Goal: Ask a question: Seek information or help from site administrators or community

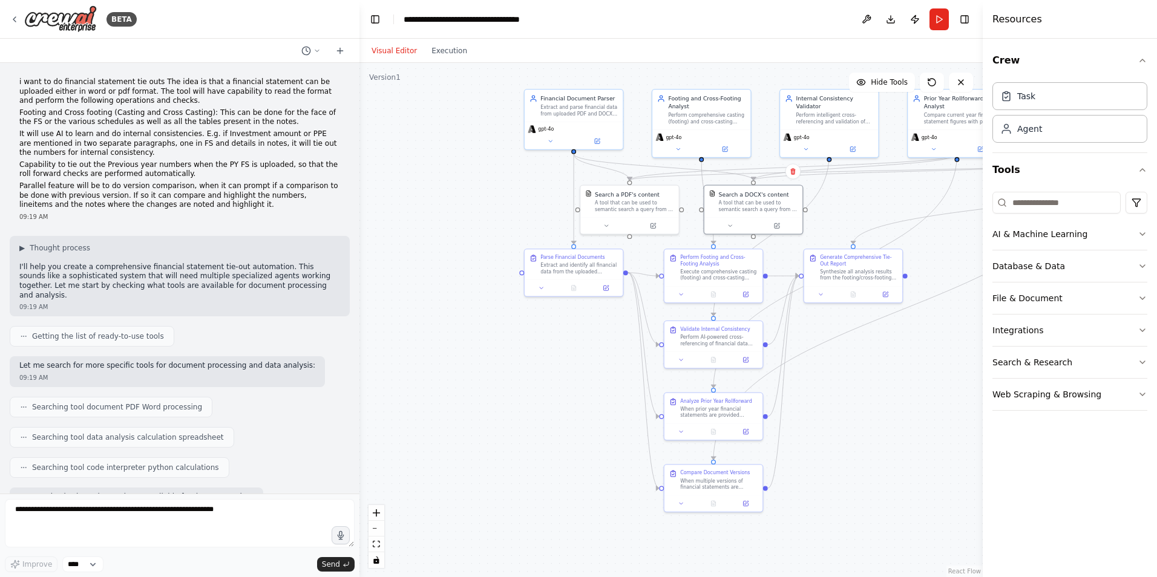
scroll to position [11037, 0]
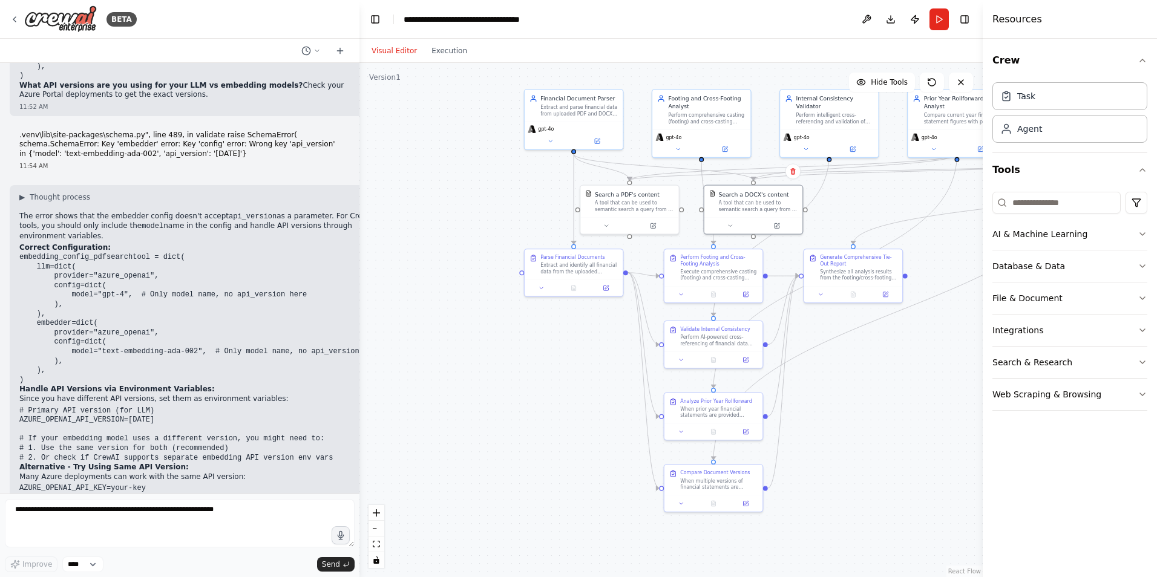
click at [70, 513] on textarea at bounding box center [180, 523] width 350 height 48
type textarea "**********"
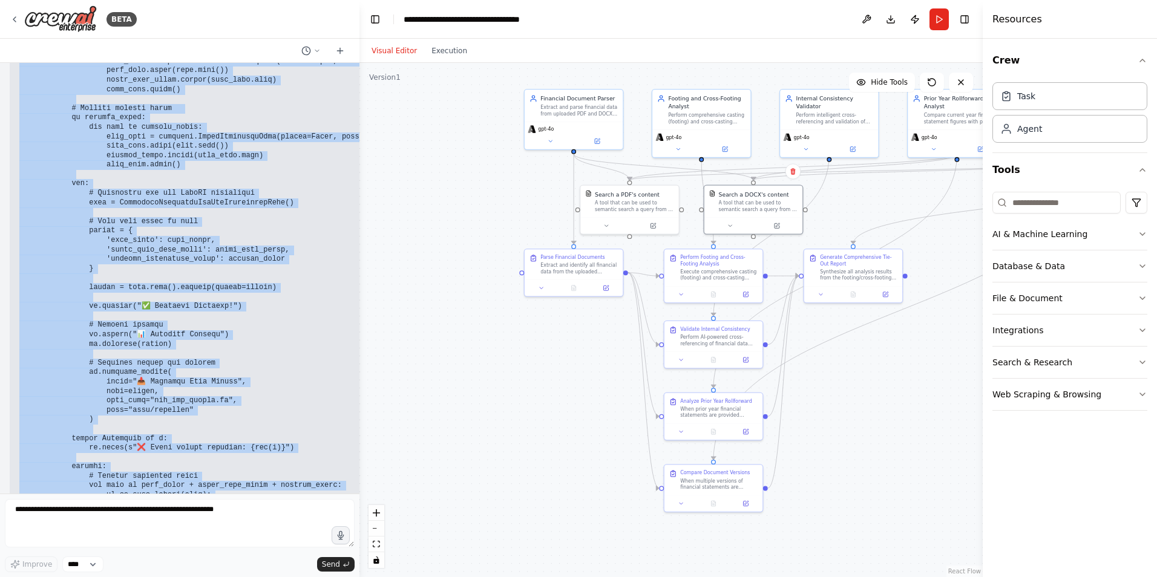
scroll to position [12414, 0]
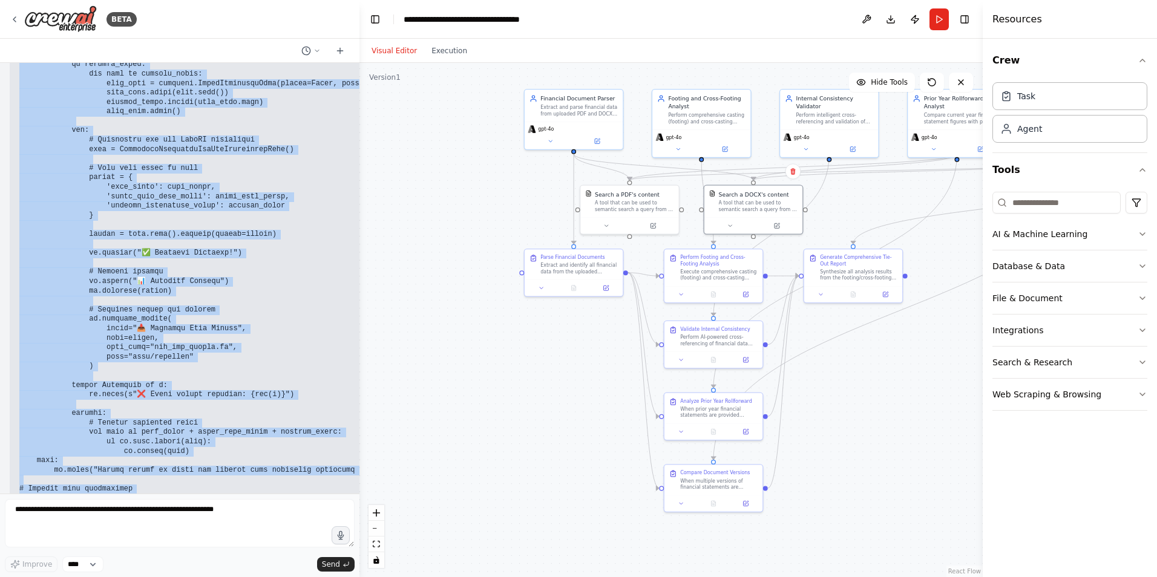
drag, startPoint x: 19, startPoint y: 333, endPoint x: 232, endPoint y: 451, distance: 243.2
copy code "loremi dolorsita co ad elitse do eiusmo temporin utla etdo magnaa EnimadminImve…"
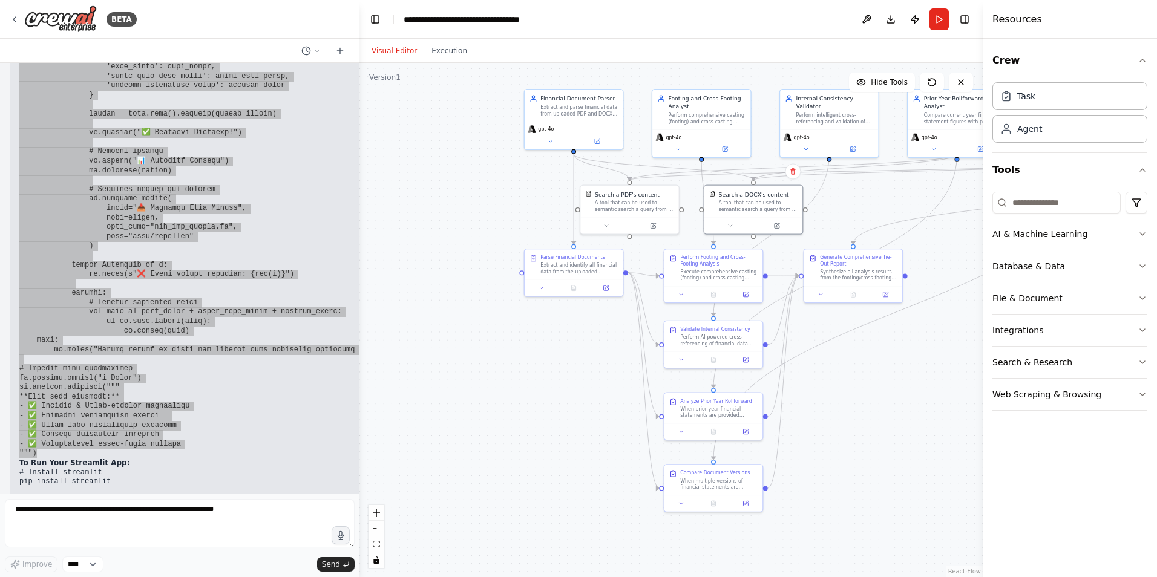
scroll to position [12535, 0]
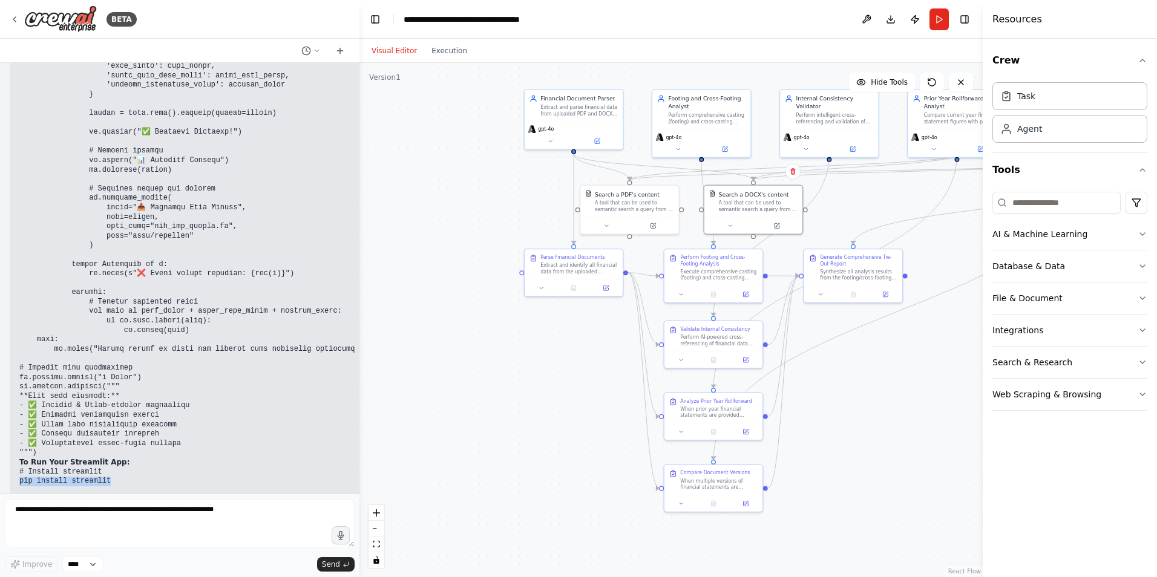
drag, startPoint x: 108, startPoint y: 361, endPoint x: 13, endPoint y: 363, distance: 95.0
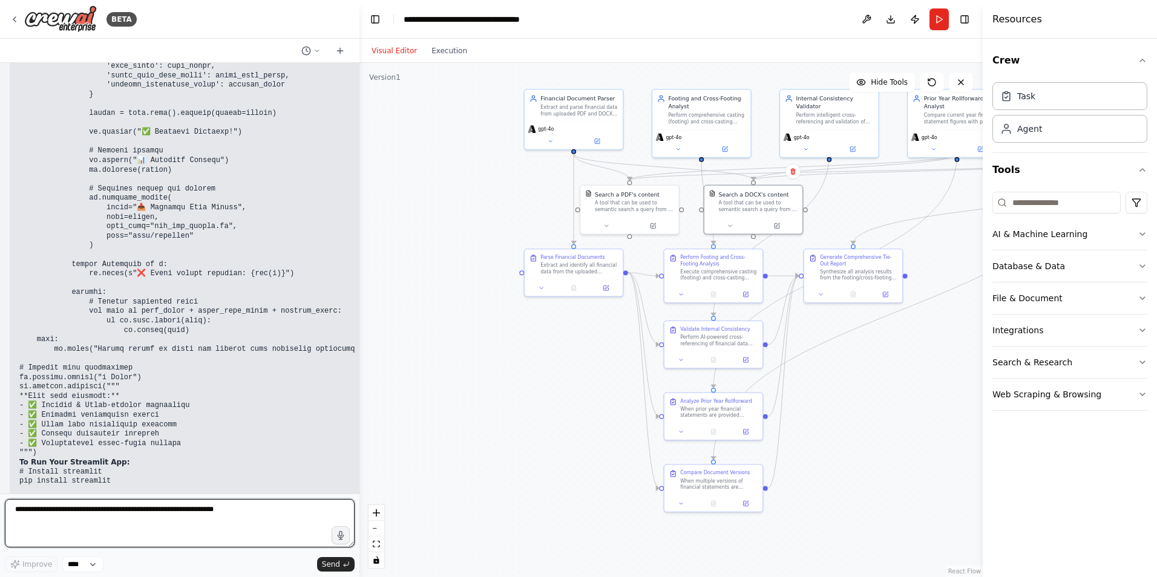
click at [97, 517] on textarea at bounding box center [180, 523] width 350 height 48
type textarea "**********"
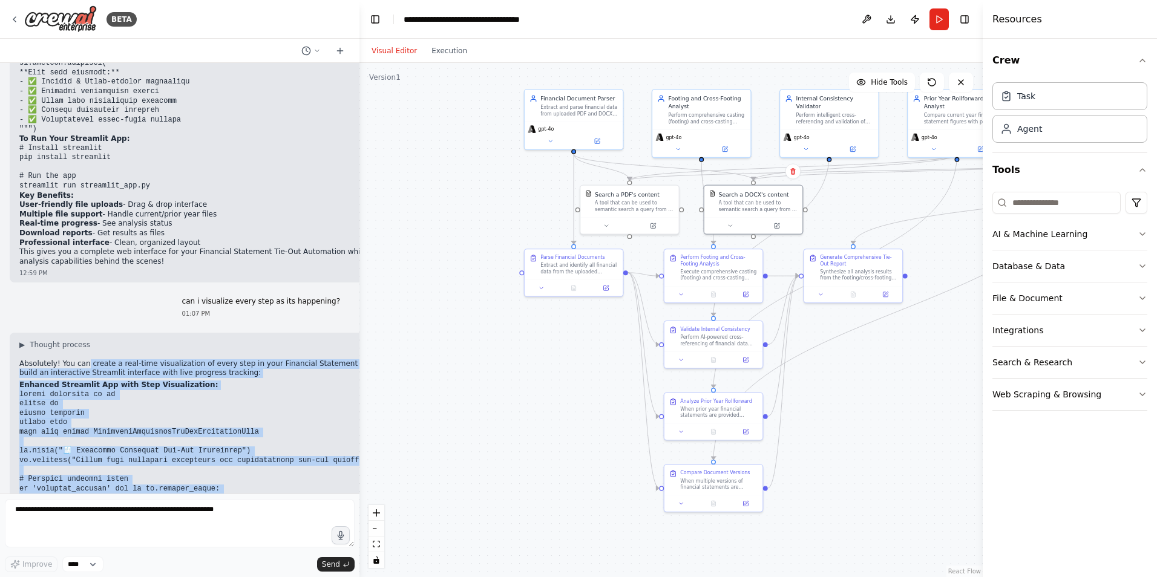
scroll to position [12835, 0]
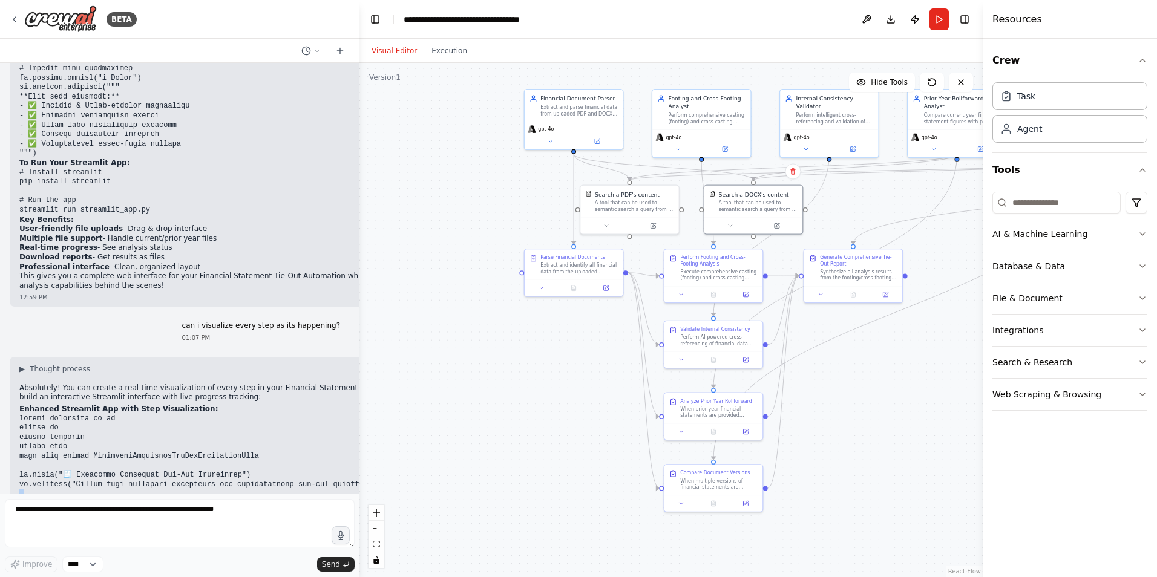
drag, startPoint x: 189, startPoint y: 358, endPoint x: 18, endPoint y: 376, distance: 172.8
copy code "# Loremips dolorsit ametc ad 'elitsedd_eiusmod' tem in ut.laboree_dolor: ma.ali…"
click at [70, 514] on textarea at bounding box center [180, 523] width 350 height 48
type textarea "**********"
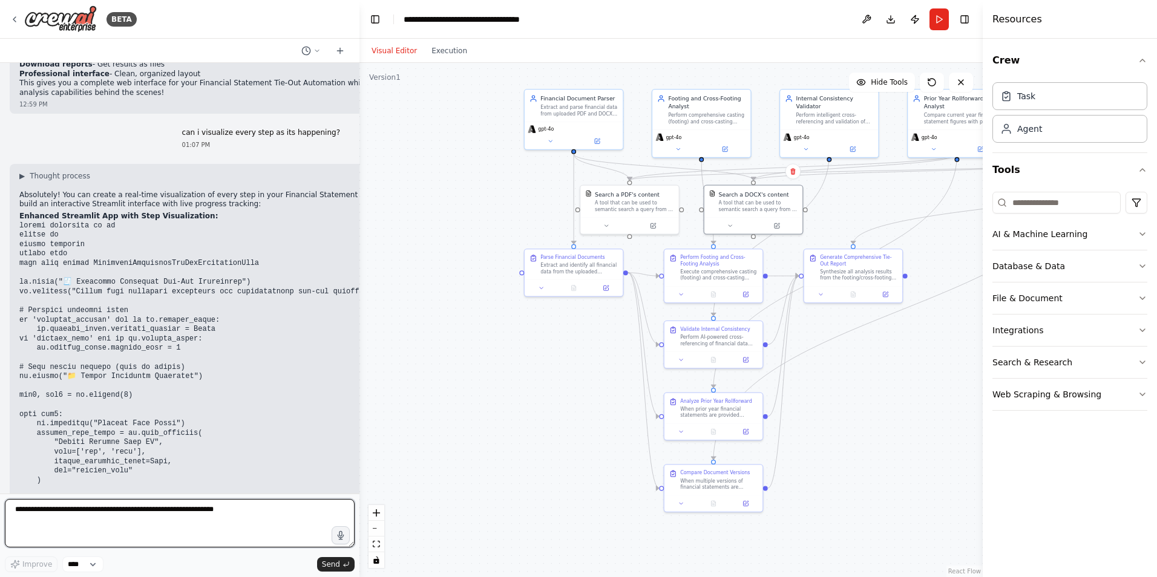
scroll to position [13010, 0]
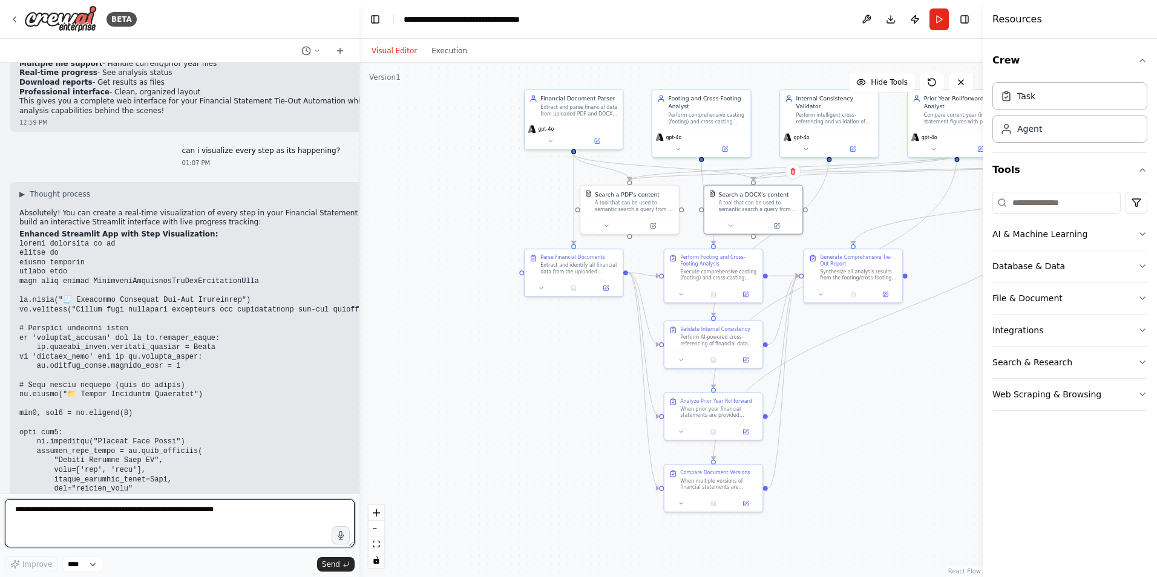
click at [189, 525] on textarea at bounding box center [180, 523] width 350 height 48
type textarea "**********"
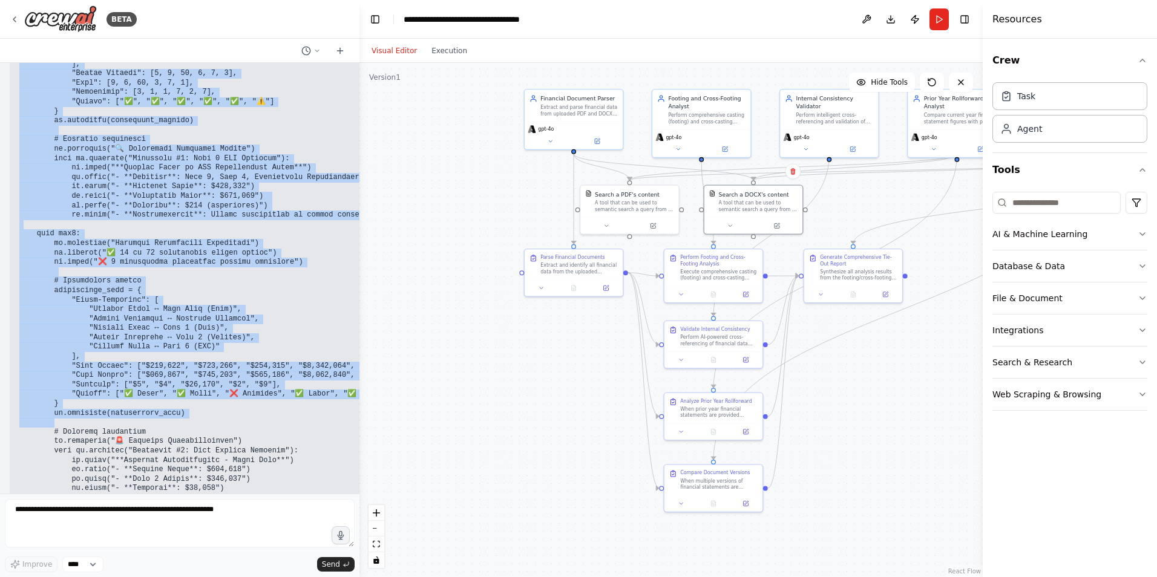
scroll to position [16717, 0]
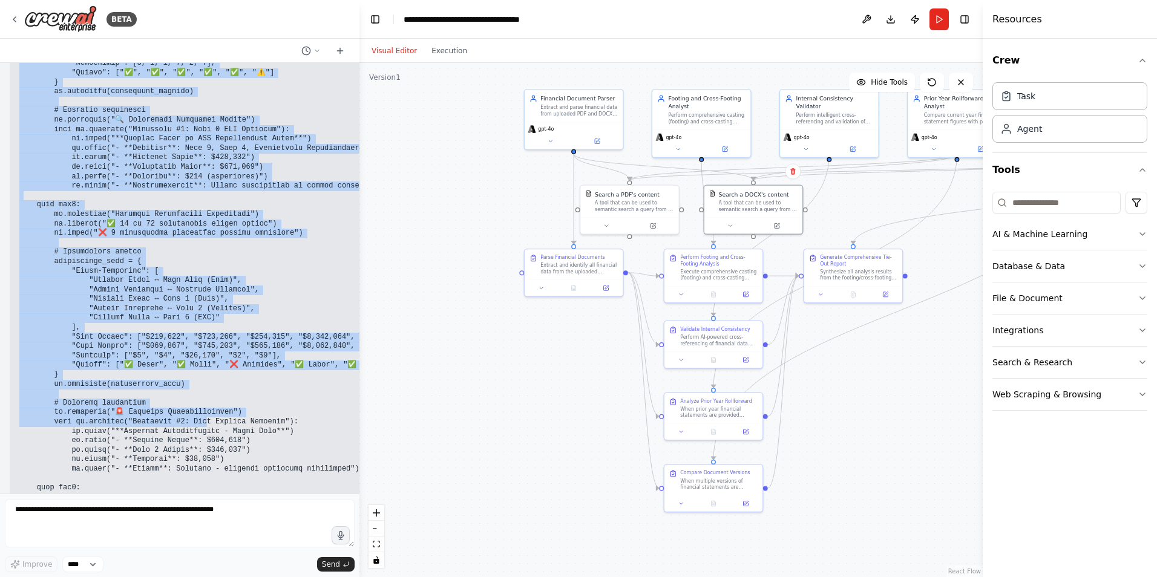
drag, startPoint x: 21, startPoint y: 165, endPoint x: 189, endPoint y: 278, distance: 203.3
click at [189, 278] on code at bounding box center [265, 431] width 493 height 1990
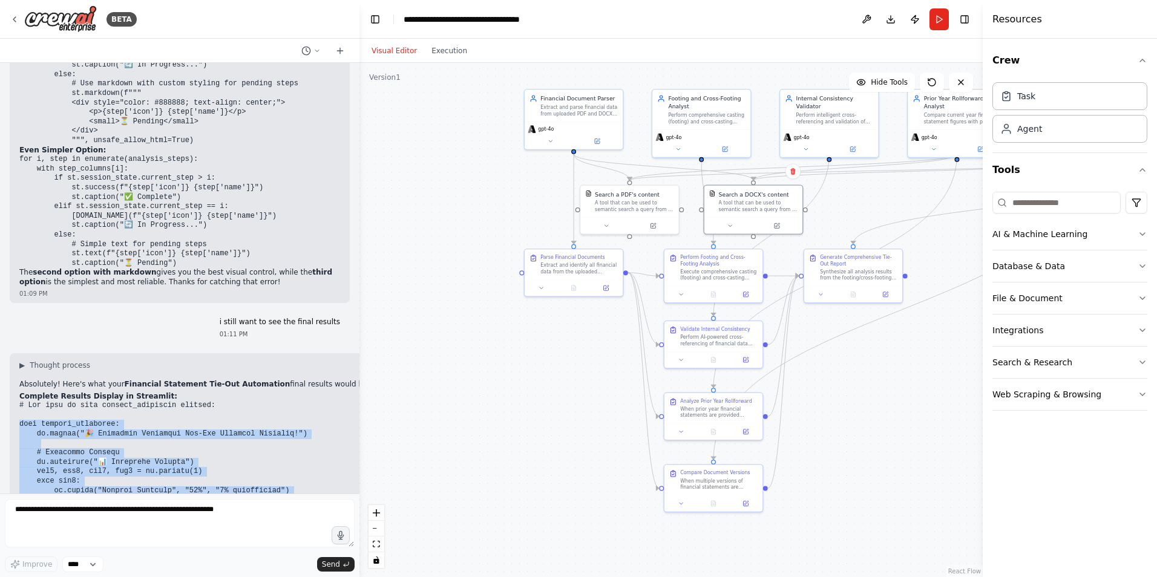
scroll to position [15749, 0]
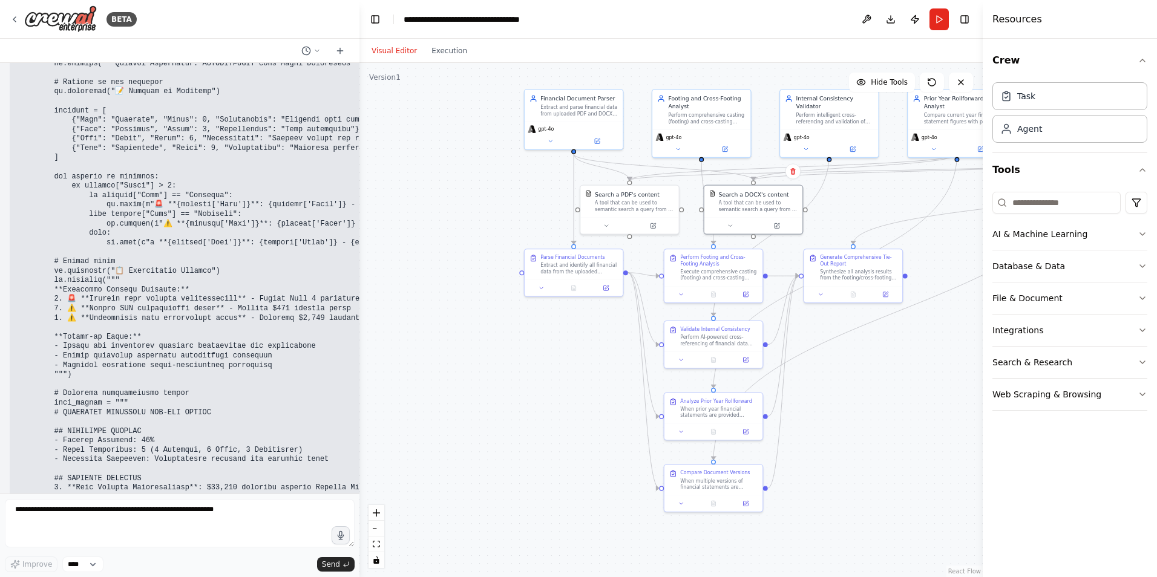
scroll to position [17625, 0]
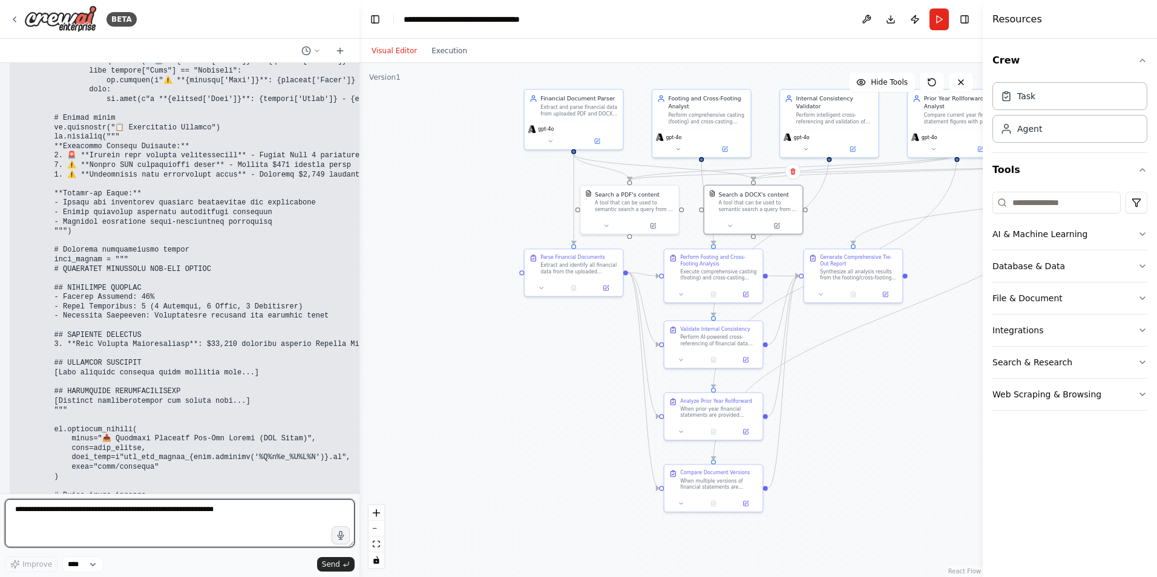
click at [67, 519] on textarea at bounding box center [180, 523] width 350 height 48
type textarea "*"
click at [145, 519] on textarea "**********" at bounding box center [180, 523] width 350 height 48
paste textarea "**********"
type textarea "**********"
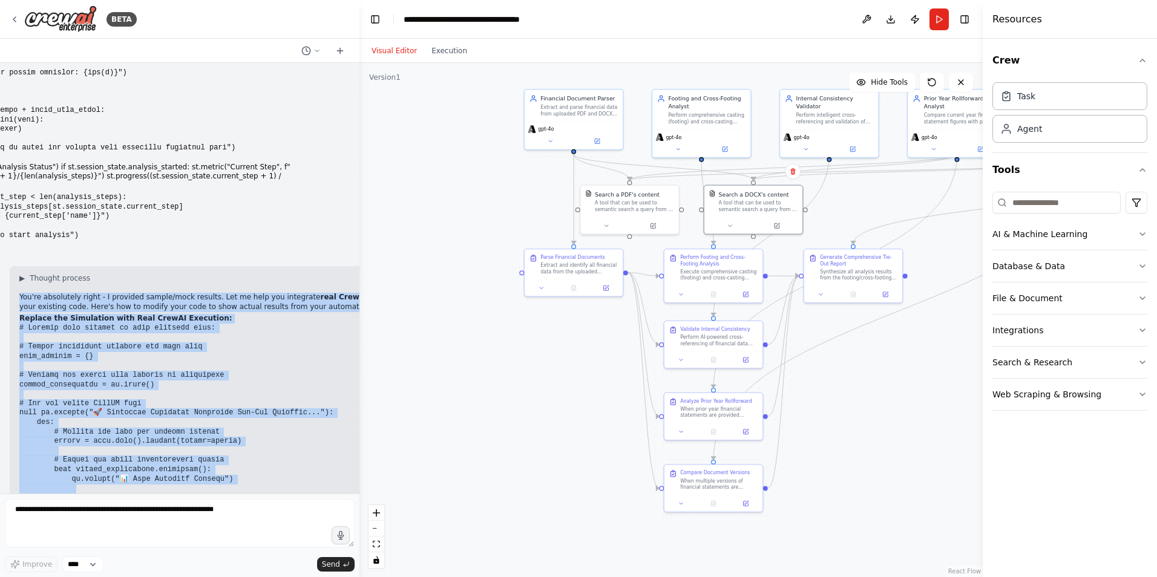
scroll to position [19277, 0]
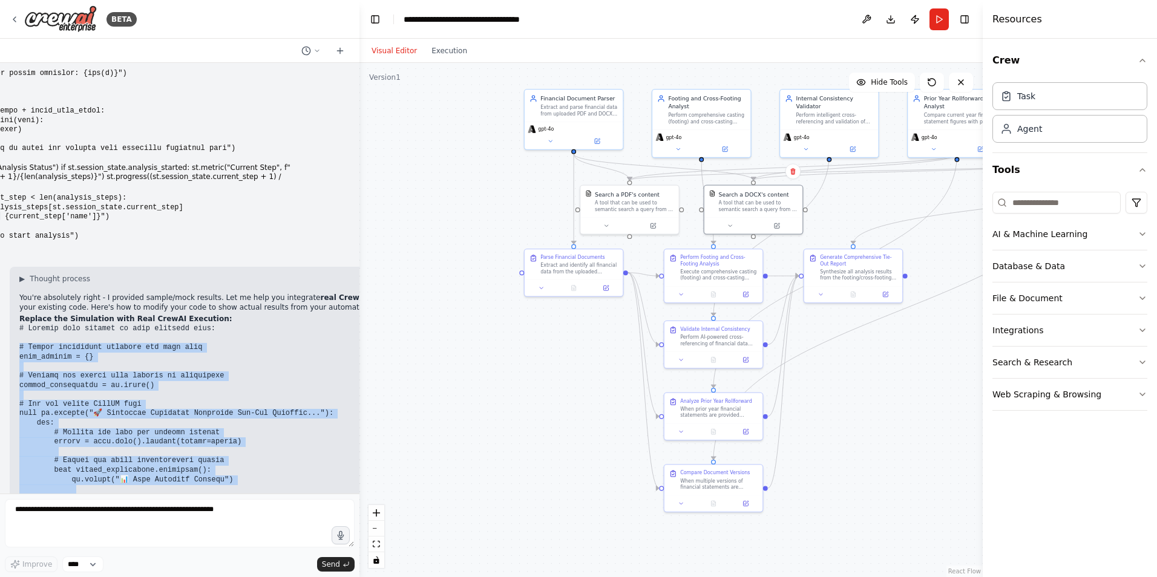
drag, startPoint x: 261, startPoint y: 150, endPoint x: 18, endPoint y: 196, distance: 247.6
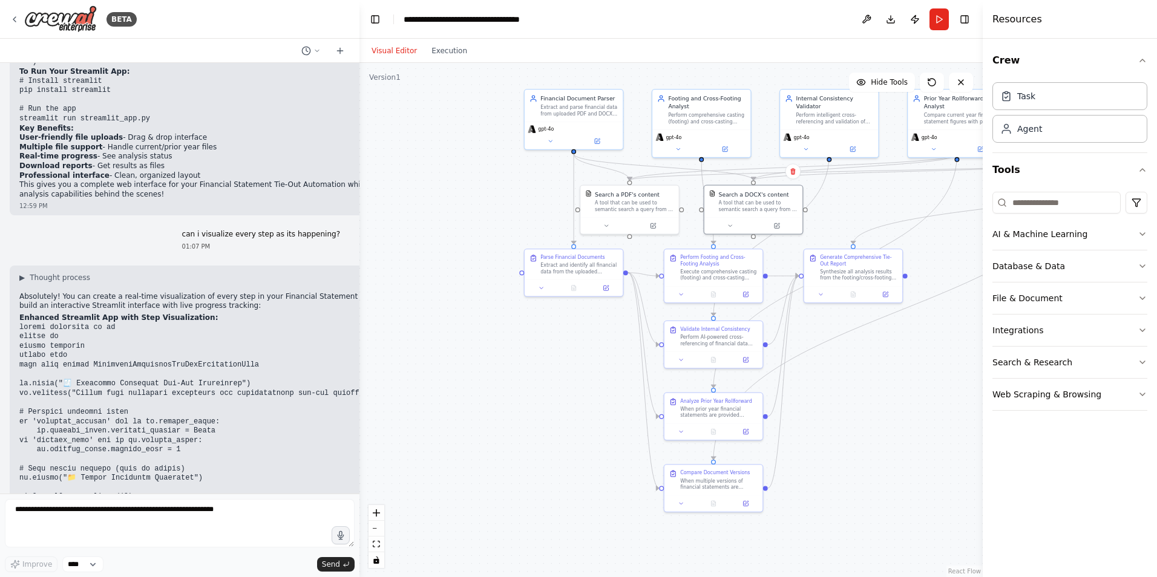
scroll to position [12923, 0]
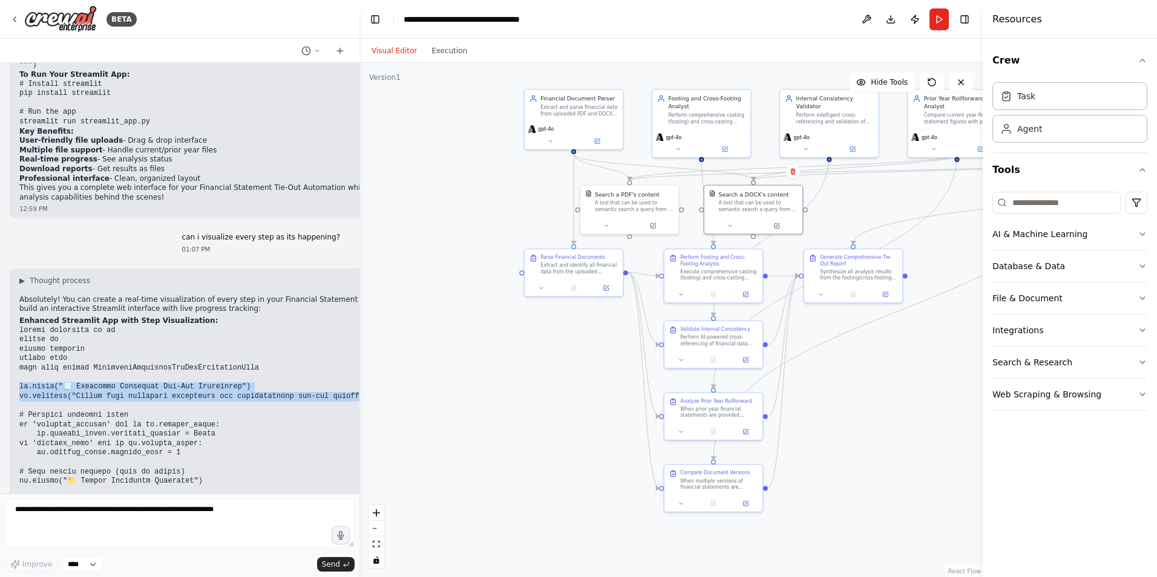
drag, startPoint x: 19, startPoint y: 267, endPoint x: 352, endPoint y: 279, distance: 332.5
click at [352, 279] on div "i want to do financial statement tie outs The idea is that a financial statemen…" at bounding box center [179, 278] width 359 height 431
copy code "st.title("🧾 Financial Statement Tie-Out Automation") st.markdown("Upload your f…"
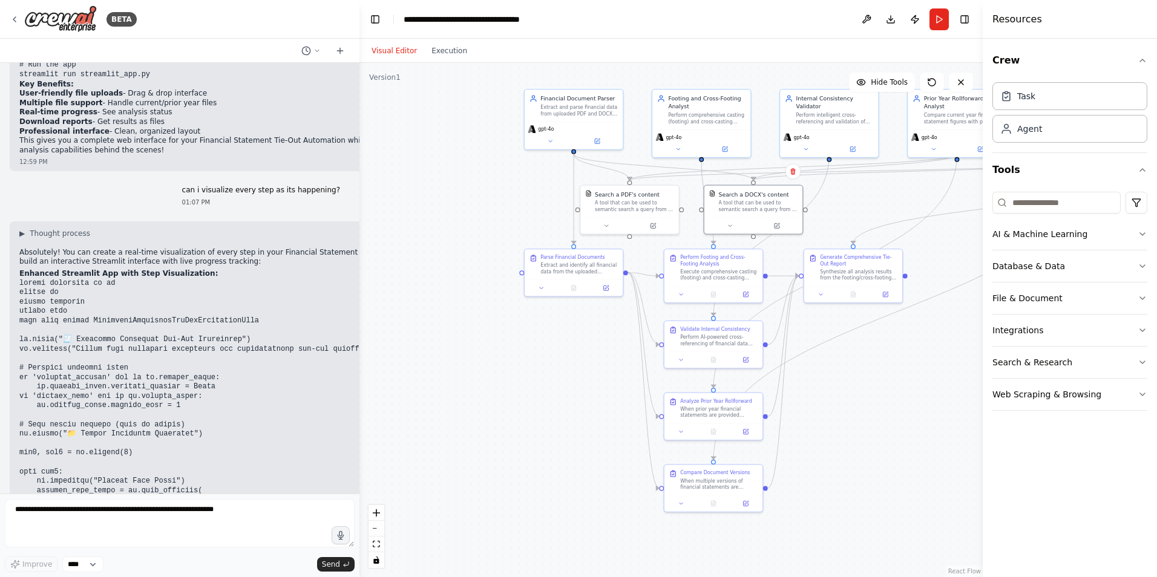
scroll to position [13105, 0]
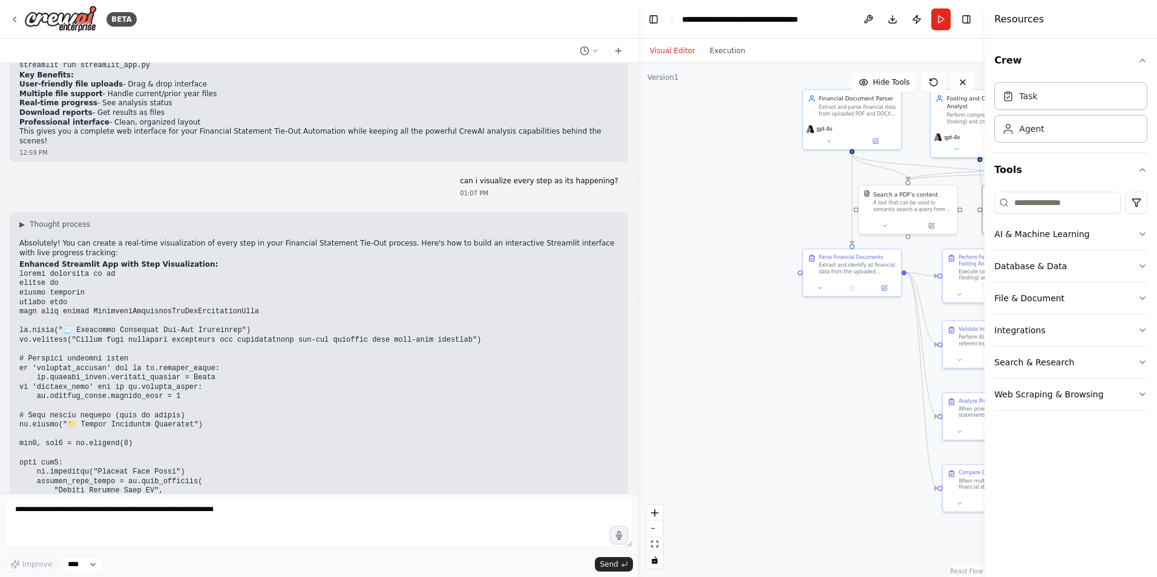
scroll to position [12222, 0]
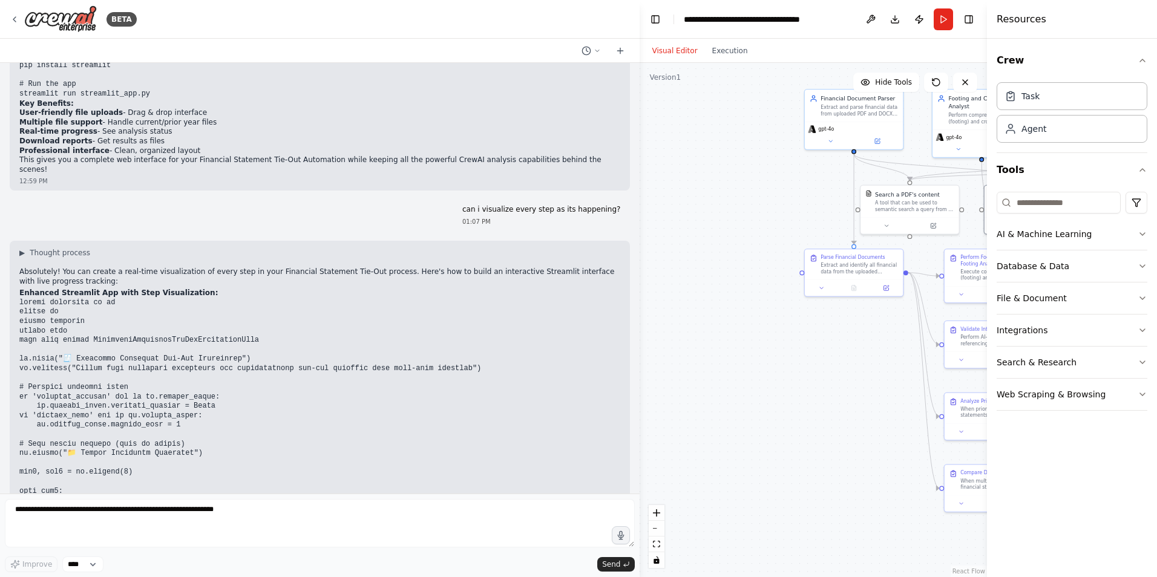
drag, startPoint x: 370, startPoint y: 152, endPoint x: 656, endPoint y: 154, distance: 286.3
click at [656, 154] on div "BETA i want to do financial statement tie outs The idea is that a financial sta…" at bounding box center [578, 288] width 1157 height 577
drag, startPoint x: 453, startPoint y: 265, endPoint x: 17, endPoint y: 266, distance: 436.3
copy code "t.markdown("Upload your financial statements for comprehensive tie-out analysis…"
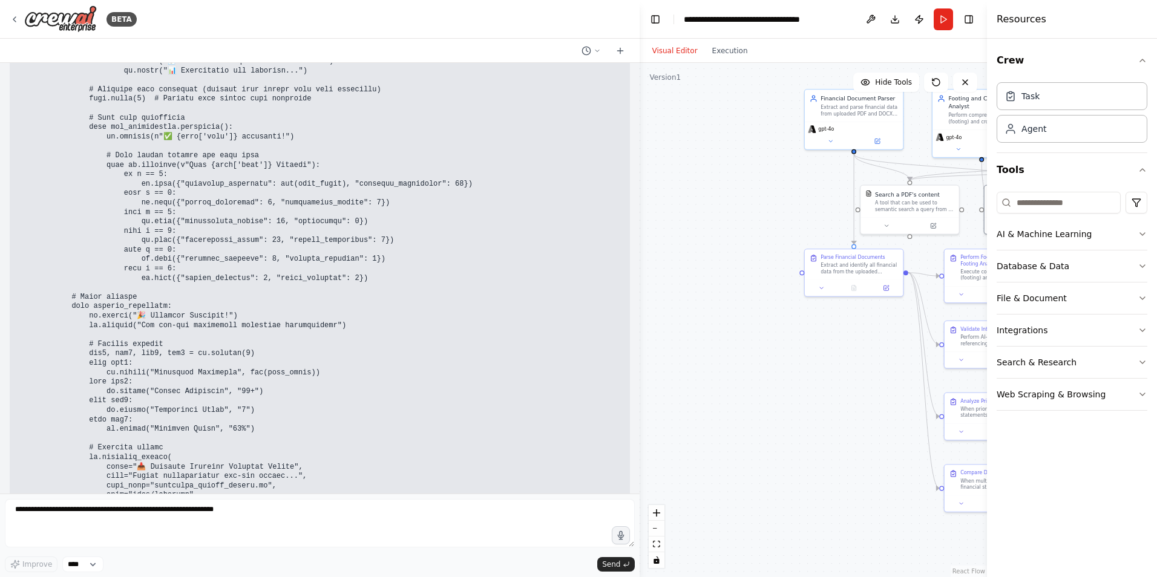
scroll to position [14158, 0]
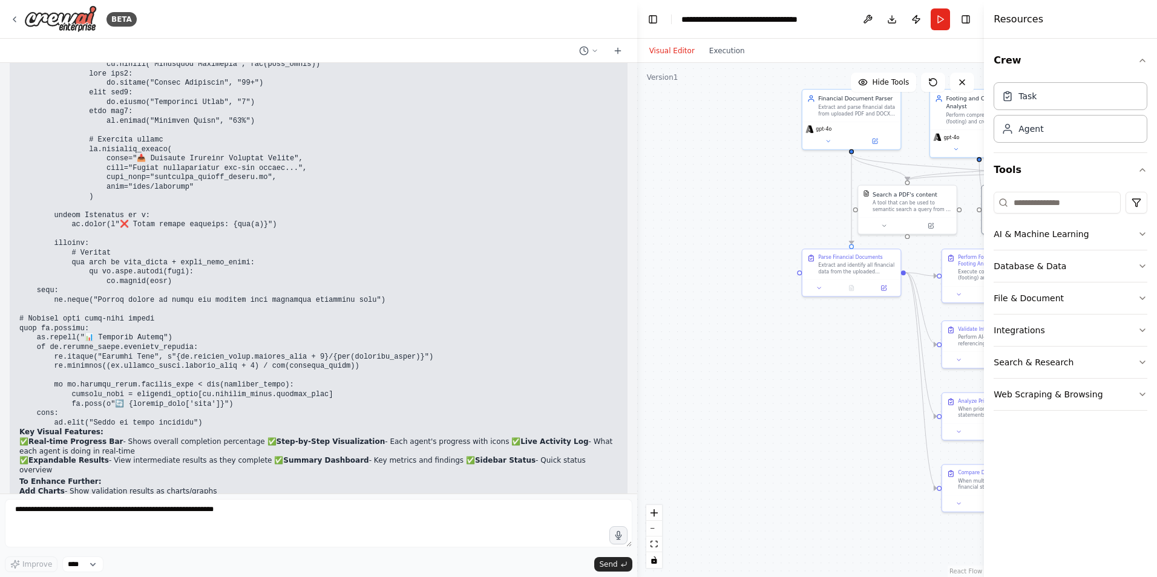
drag, startPoint x: 635, startPoint y: 382, endPoint x: 642, endPoint y: 467, distance: 84.4
click at [642, 467] on div "BETA i want to do financial statement tie outs The idea is that a financial sta…" at bounding box center [578, 288] width 1157 height 577
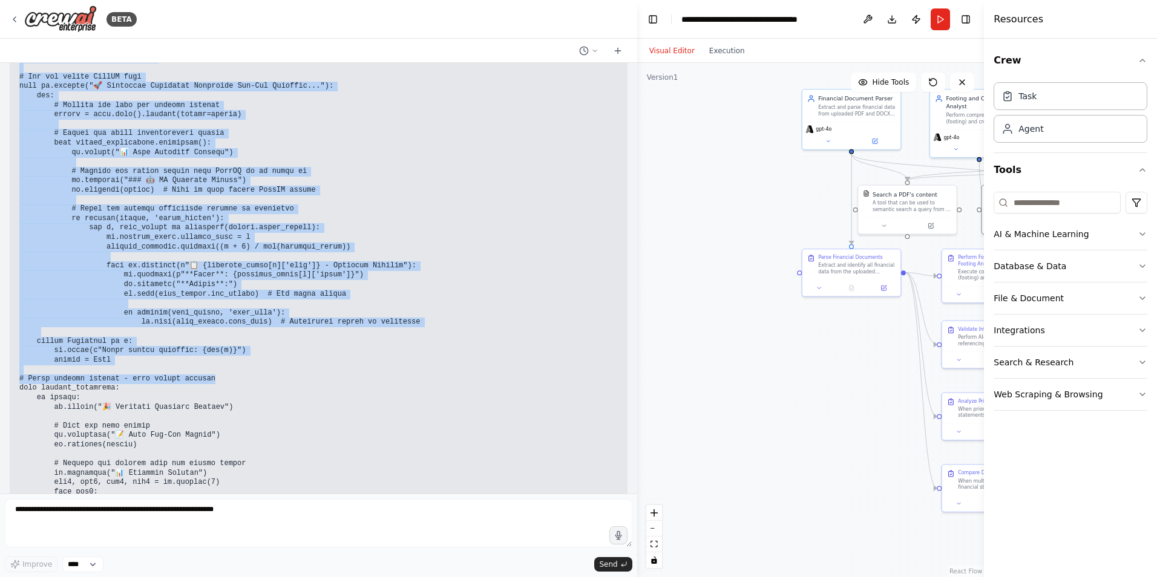
scroll to position [18831, 0]
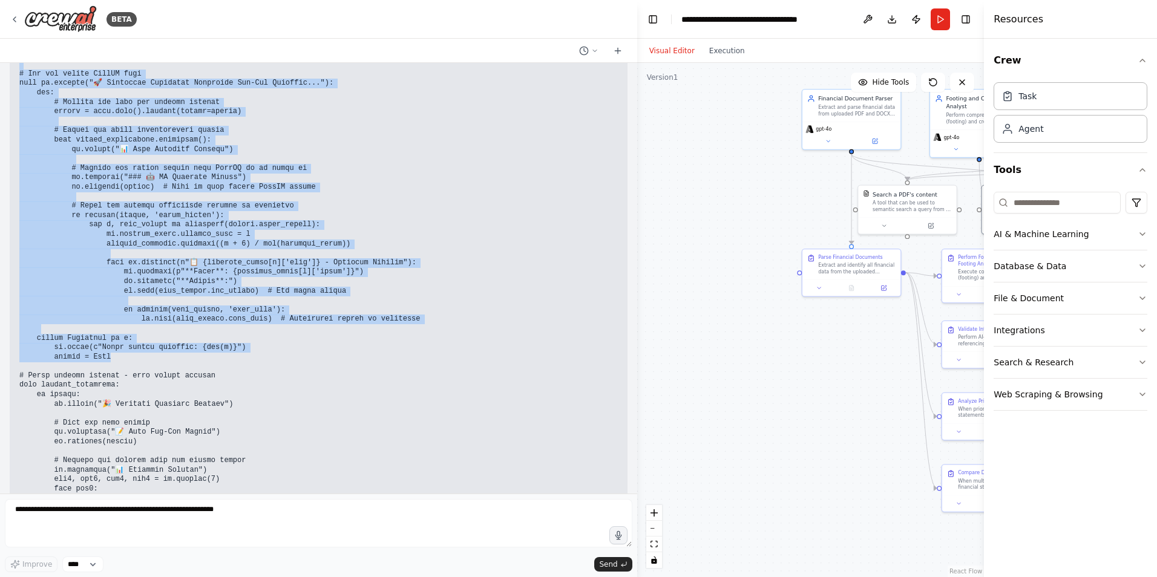
drag, startPoint x: 21, startPoint y: 165, endPoint x: 230, endPoint y: 235, distance: 220.7
click at [230, 235] on pre at bounding box center [318, 409] width 599 height 830
copy code "# Loremip dol sitame cons adipisc el seddoeiusm tempor_incididuntu = la.etdol()…"
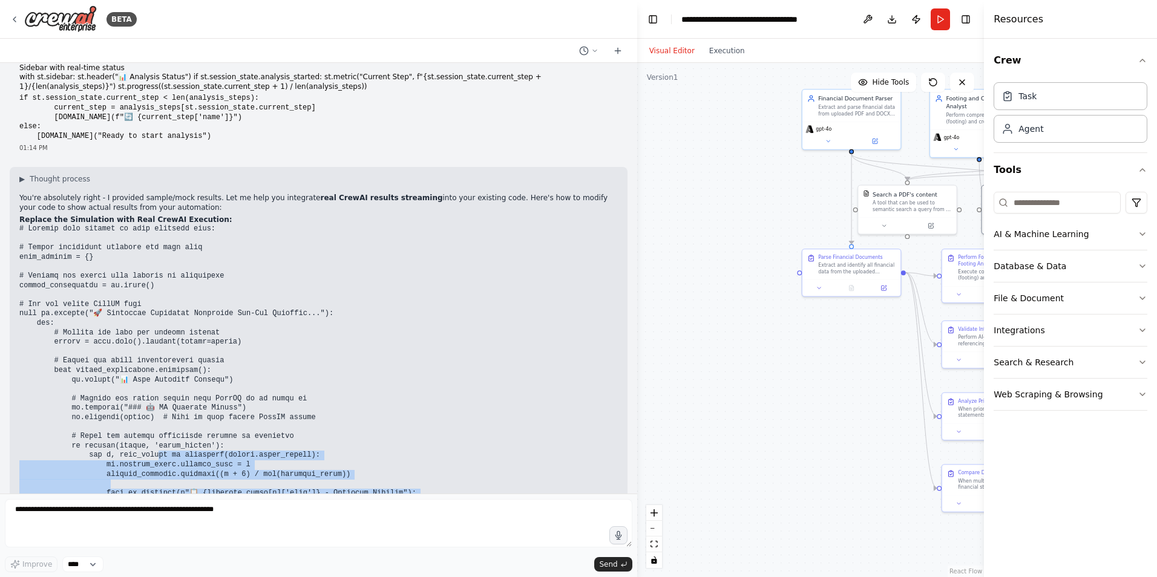
scroll to position [18589, 0]
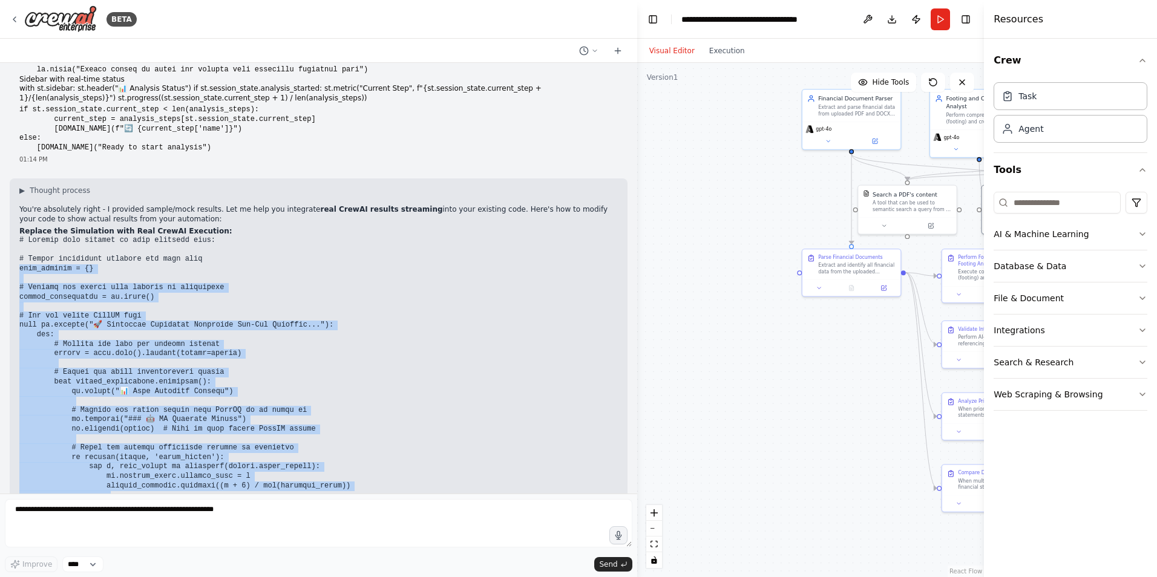
drag, startPoint x: 259, startPoint y: 452, endPoint x: 5, endPoint y: 142, distance: 400.4
copy code "lore_ipsumdo = {} # Sitamet con adipis elit seddoei te incididunt utlabo_etdolo…"
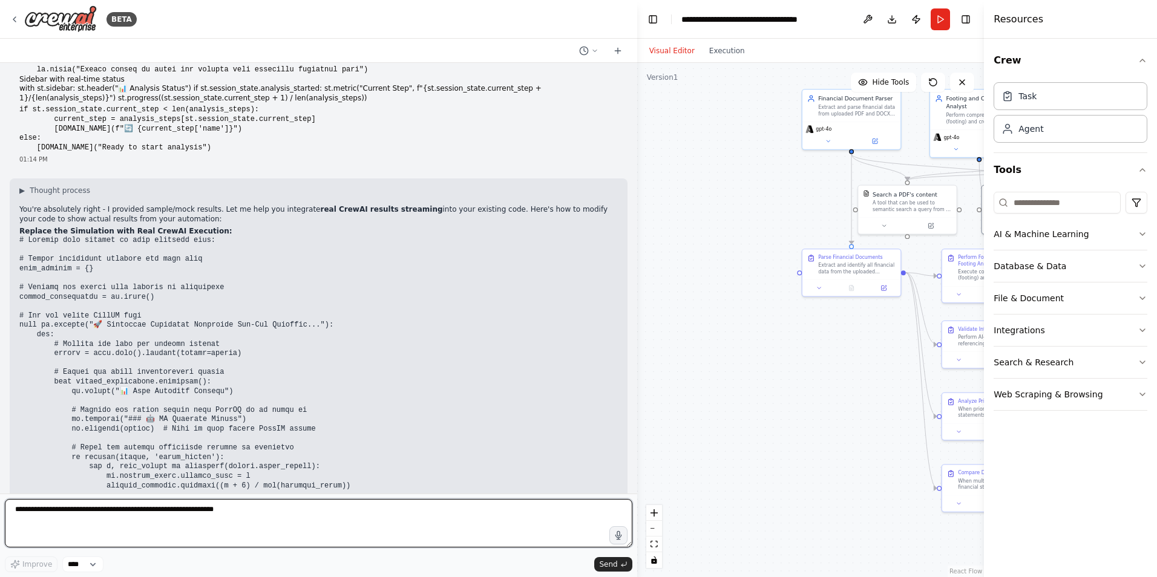
click at [156, 511] on textarea at bounding box center [319, 523] width 628 height 48
type textarea "**********"
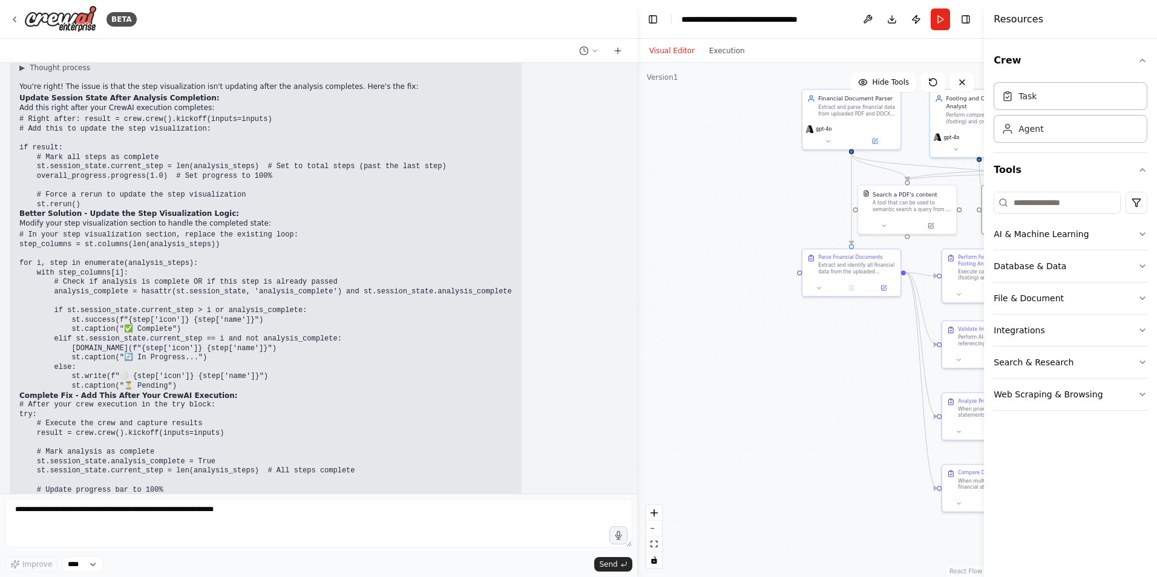
scroll to position [19915, 0]
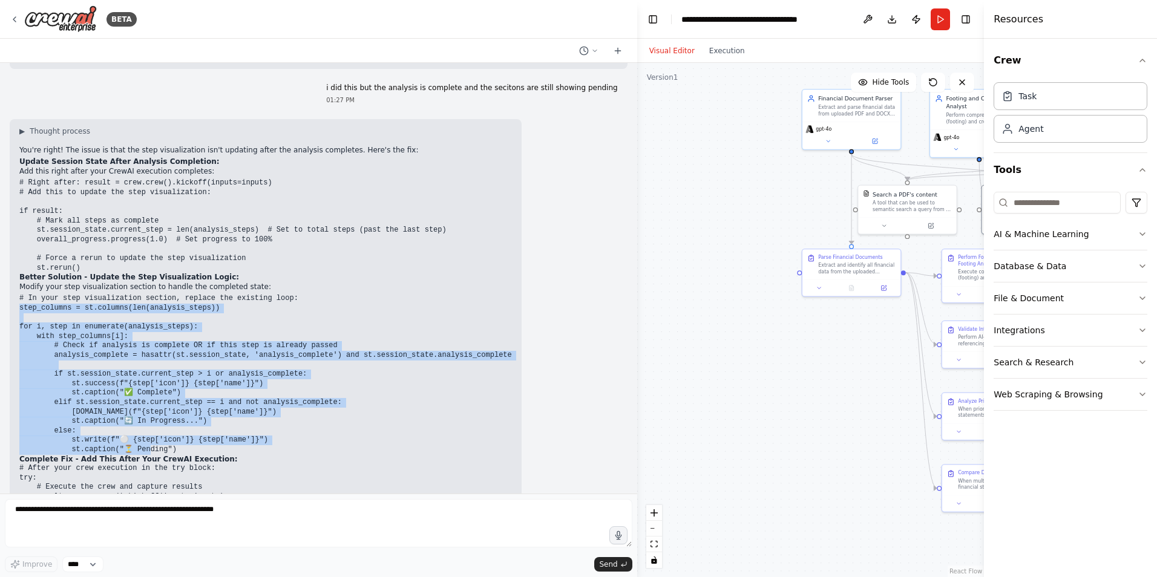
drag, startPoint x: 171, startPoint y: 328, endPoint x: 20, endPoint y: 187, distance: 206.4
click at [20, 294] on pre "# In your step visualization section, replace the existing loop: step_columns =…" at bounding box center [265, 374] width 493 height 160
copy code "step_columns = st.columns(len(analysis_steps)) for i, step in enumerate(analysi…"
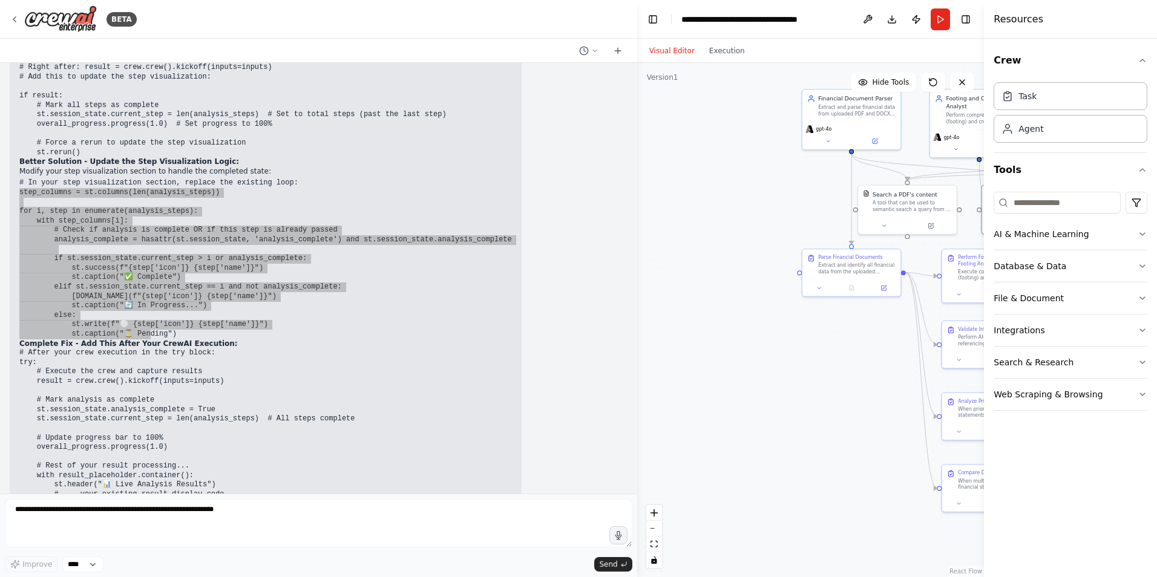
scroll to position [20036, 0]
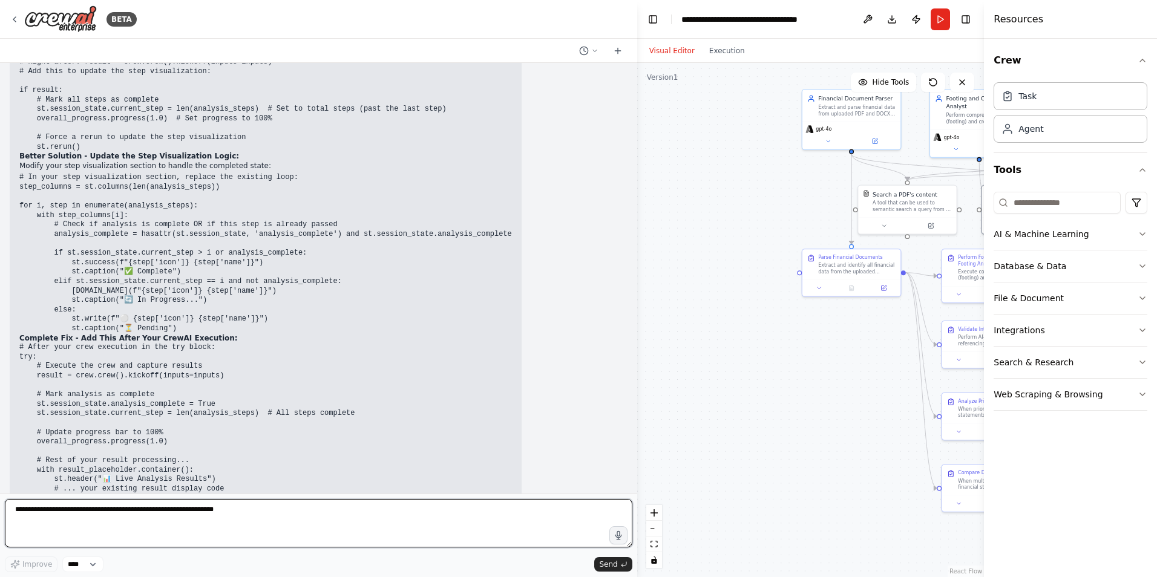
click at [125, 524] on textarea at bounding box center [319, 523] width 628 height 48
paste textarea "**********"
type textarea "**********"
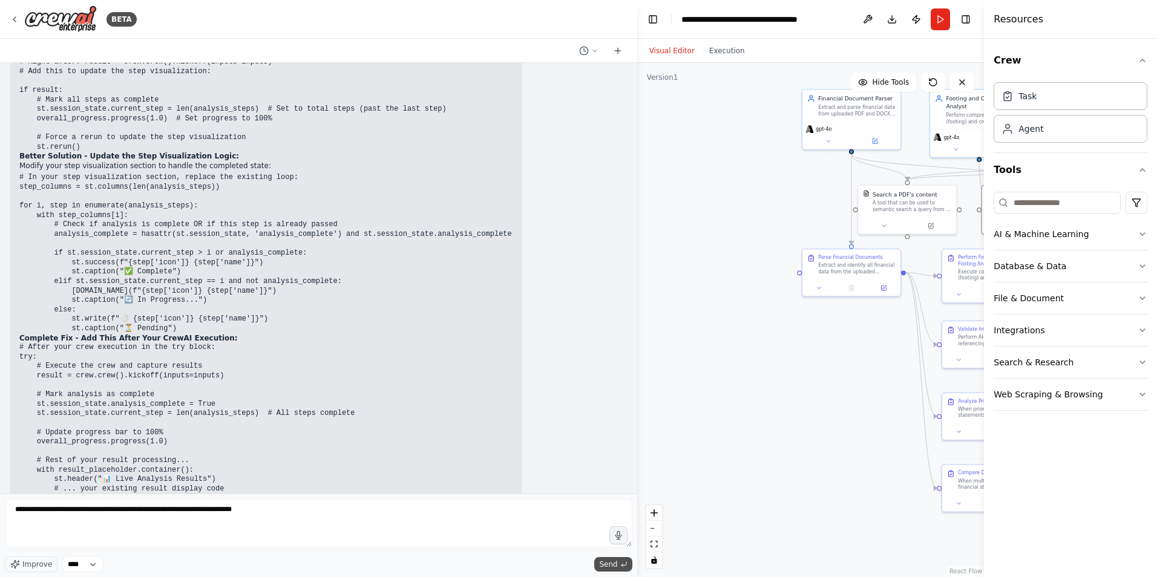
click at [611, 563] on span "Send" at bounding box center [608, 565] width 18 height 10
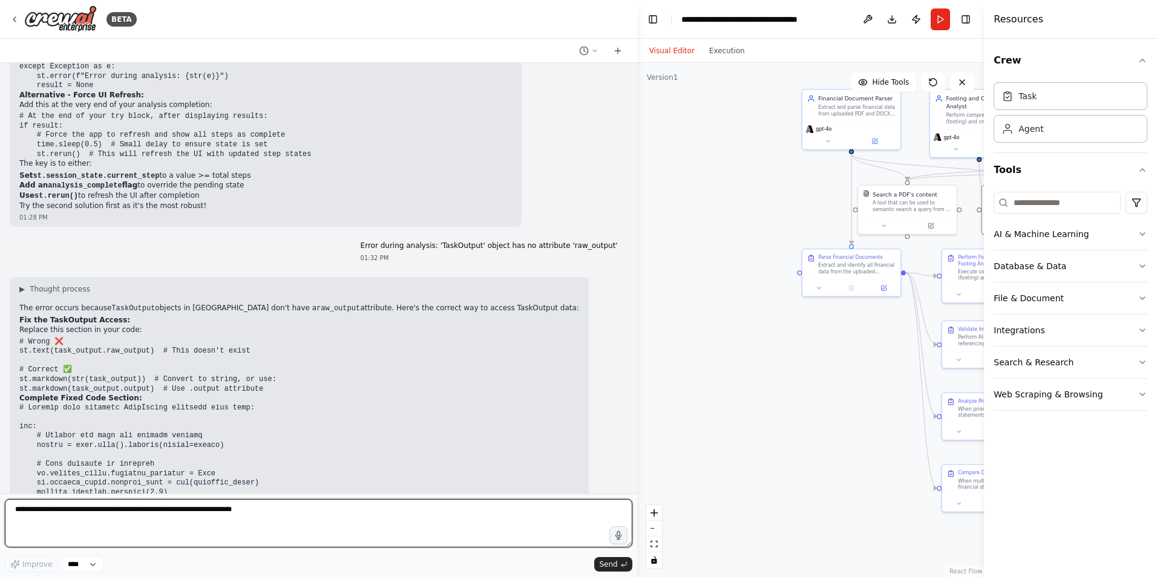
scroll to position [20506, 0]
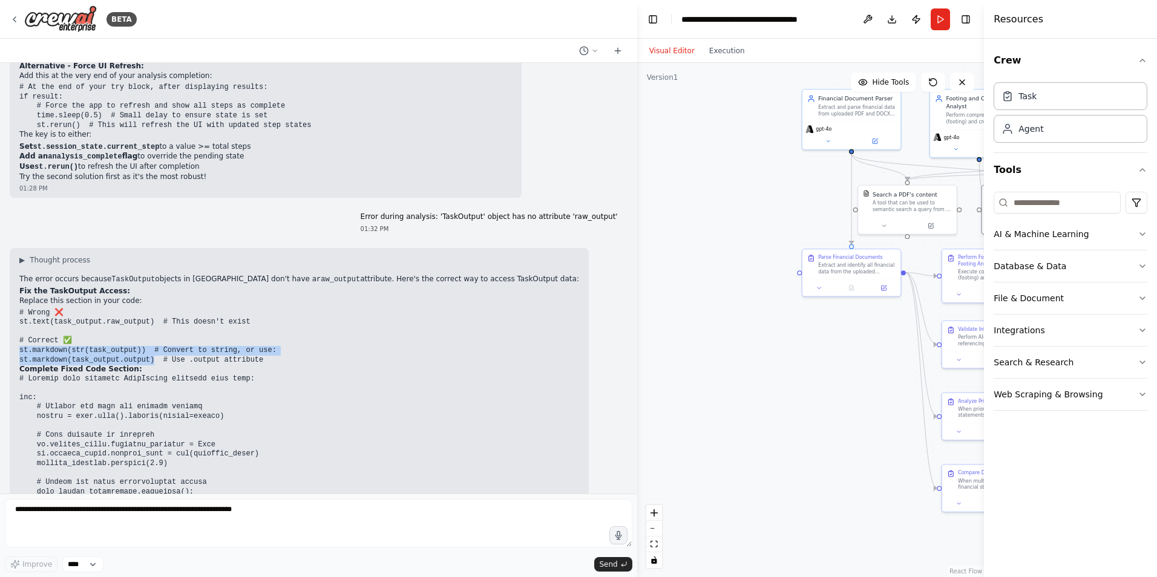
drag, startPoint x: 144, startPoint y: 235, endPoint x: 19, endPoint y: 226, distance: 125.6
copy code "st.markdown(str(task_output)) # Convert to string, or use: st.markdown(task_out…"
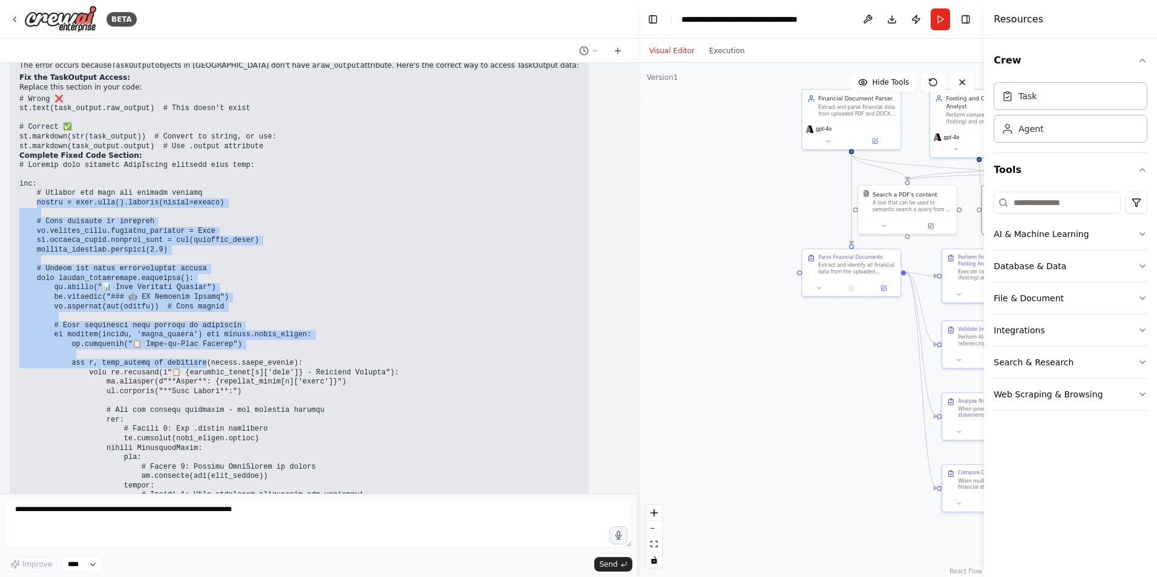
scroll to position [20808, 0]
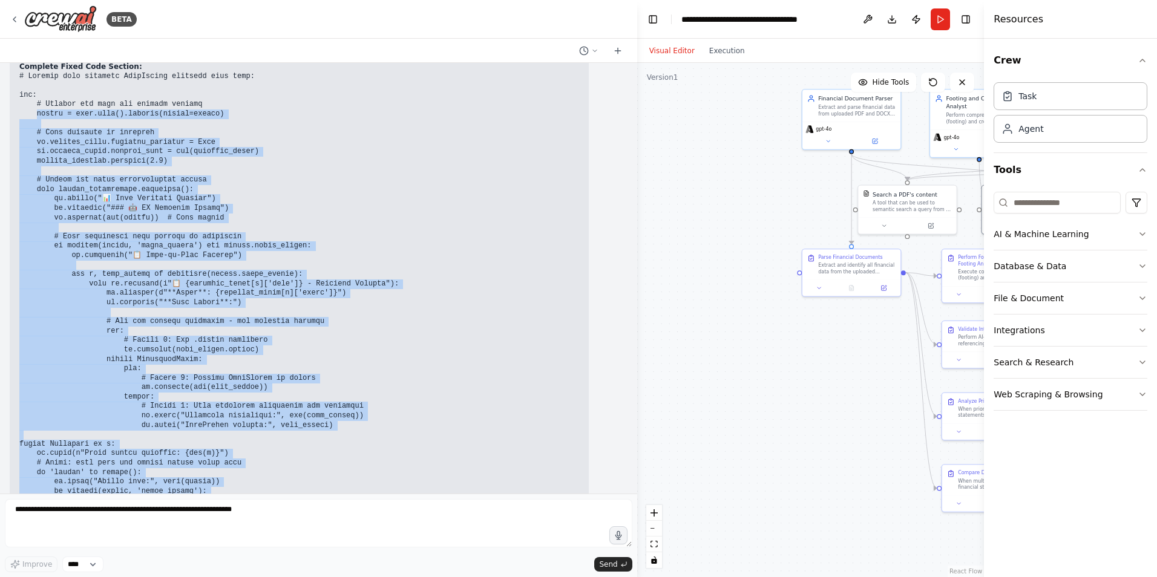
drag, startPoint x: 35, startPoint y: 111, endPoint x: 367, endPoint y: 393, distance: 436.2
click at [367, 393] on pre at bounding box center [299, 298] width 560 height 453
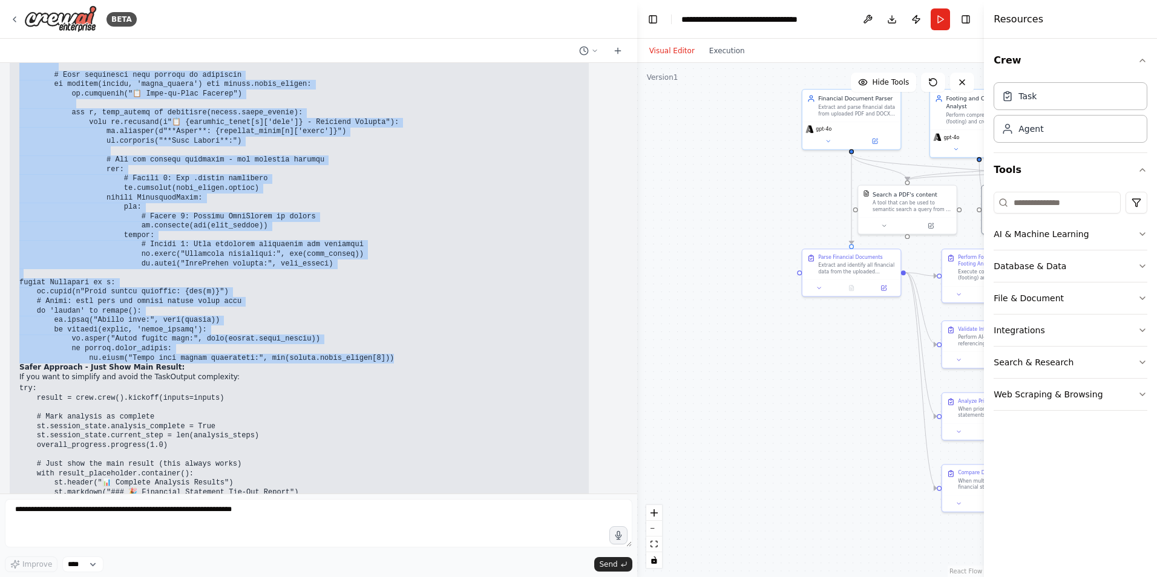
scroll to position [20990, 0]
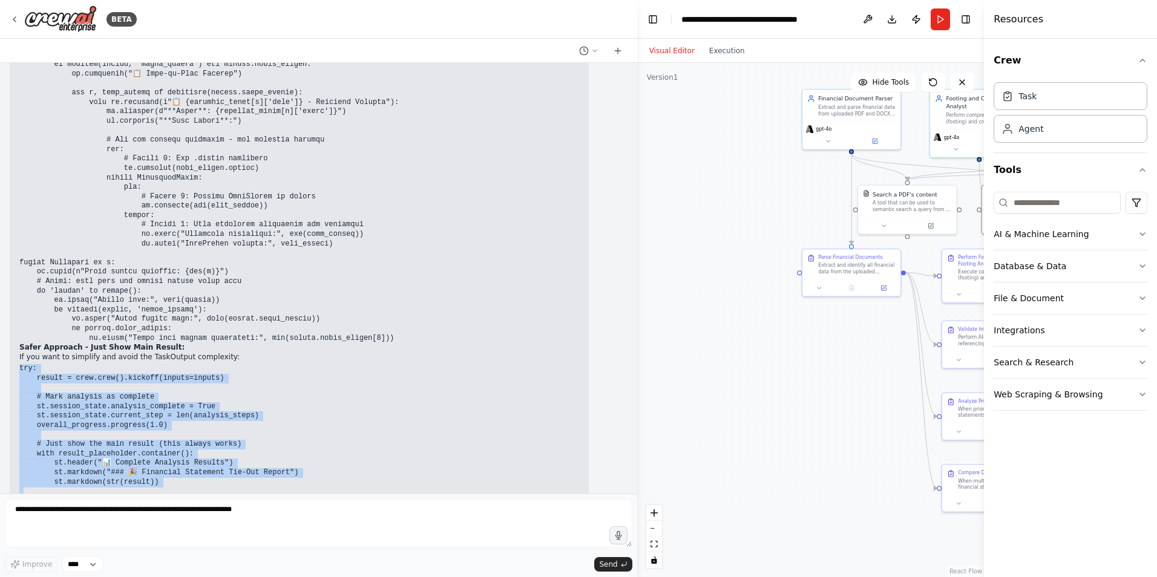
drag, startPoint x: 20, startPoint y: 245, endPoint x: 111, endPoint y: 398, distance: 178.0
click at [111, 398] on pre "try: result = crew.crew().kickoff(inputs=inputs) # Mark analysis as complete st…" at bounding box center [299, 444] width 560 height 160
copy code "try: result = crew.crew().kickoff(inputs=inputs) # Mark analysis as complete st…"
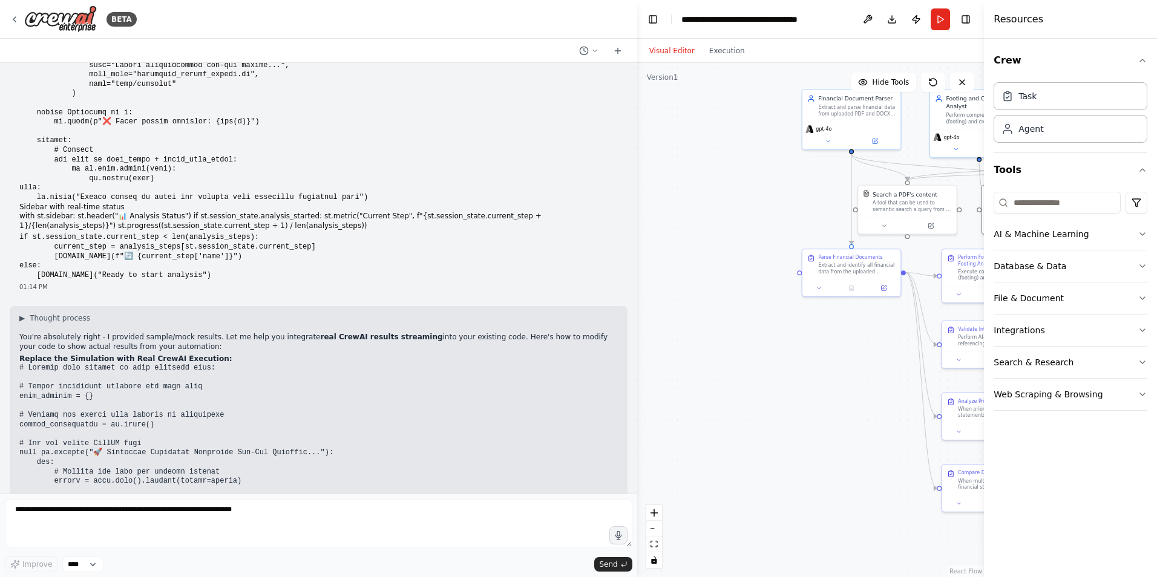
scroll to position [18206, 0]
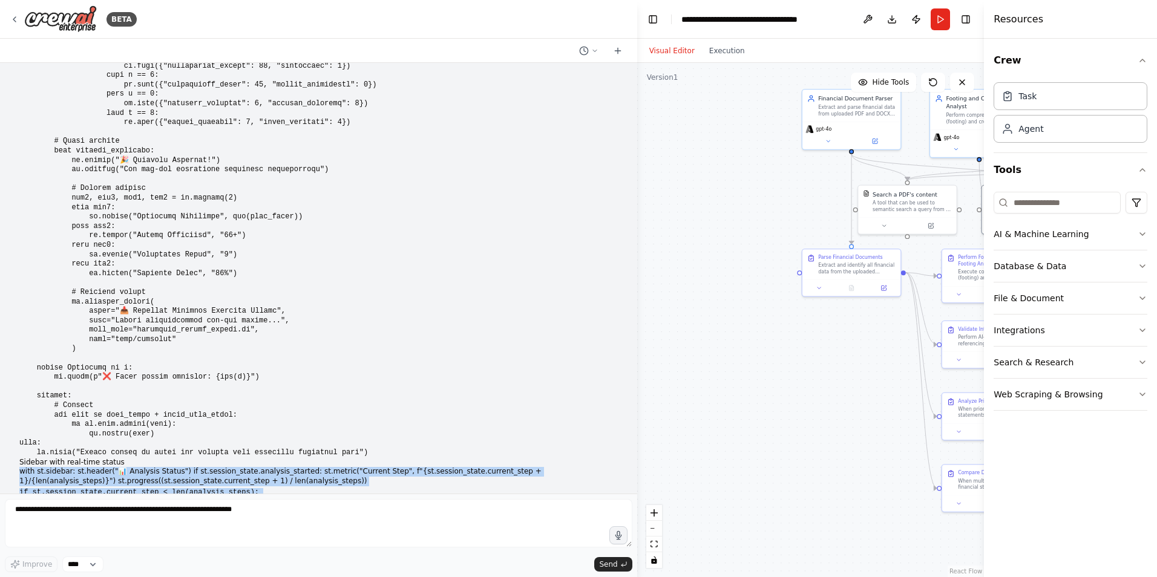
drag, startPoint x: 627, startPoint y: 422, endPoint x: 622, endPoint y: 335, distance: 87.3
click at [622, 335] on div "i want to do financial statement tie outs The idea is that a financial statemen…" at bounding box center [318, 278] width 637 height 431
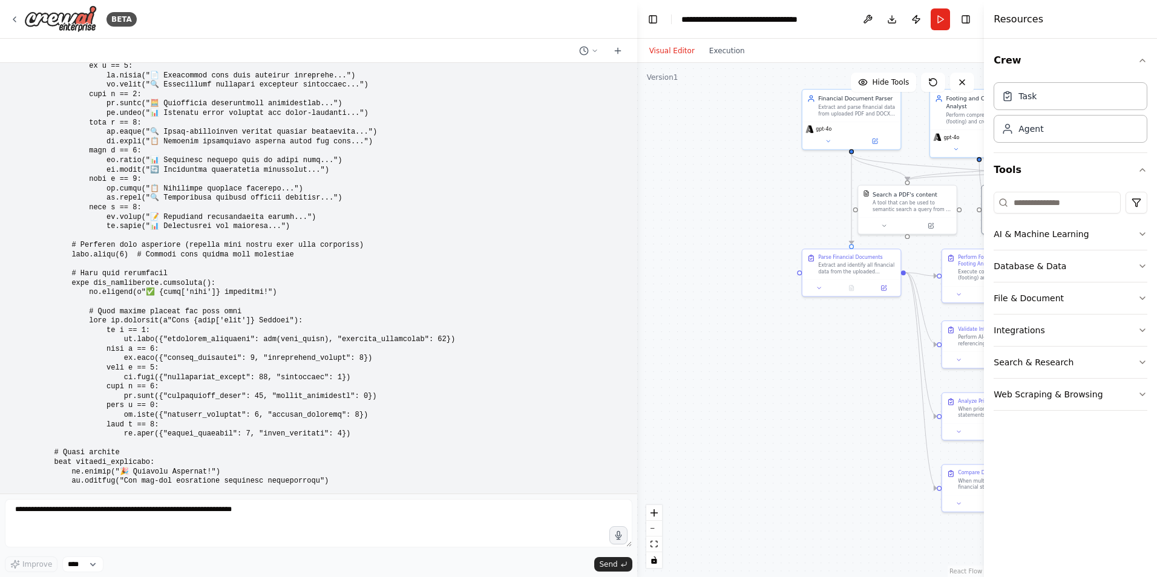
scroll to position [17904, 0]
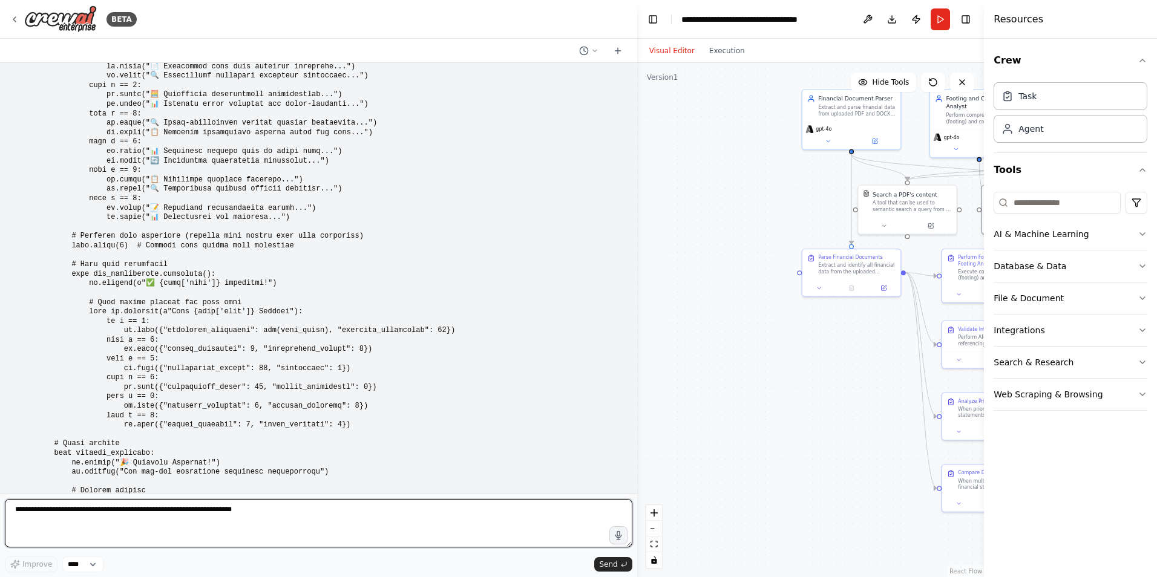
click at [91, 519] on textarea "**********" at bounding box center [319, 523] width 628 height 48
type textarea "*"
paste textarea "**********"
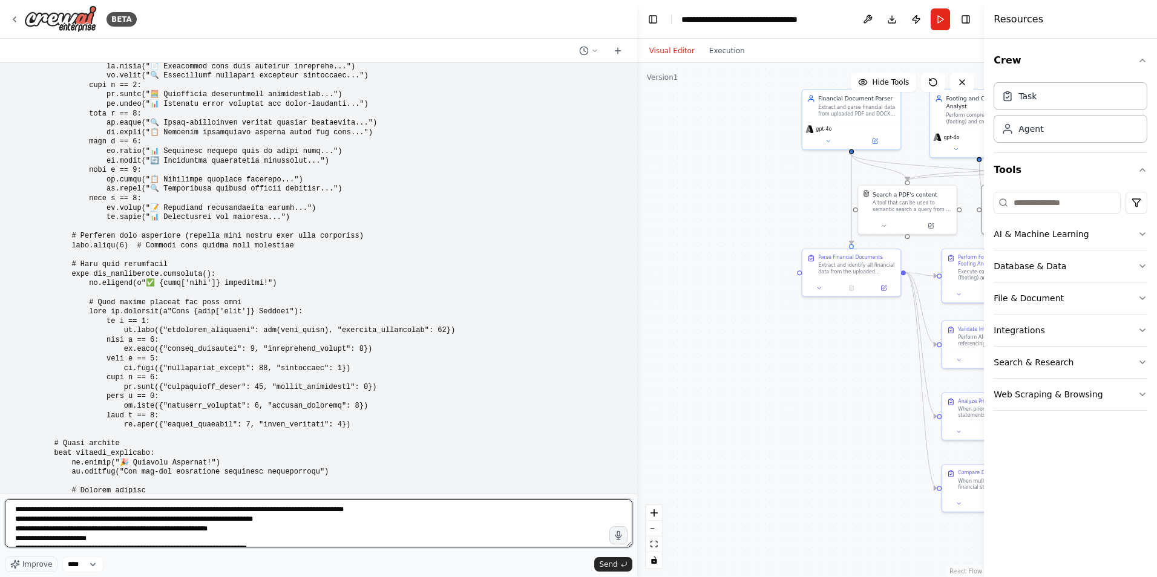
scroll to position [64, 0]
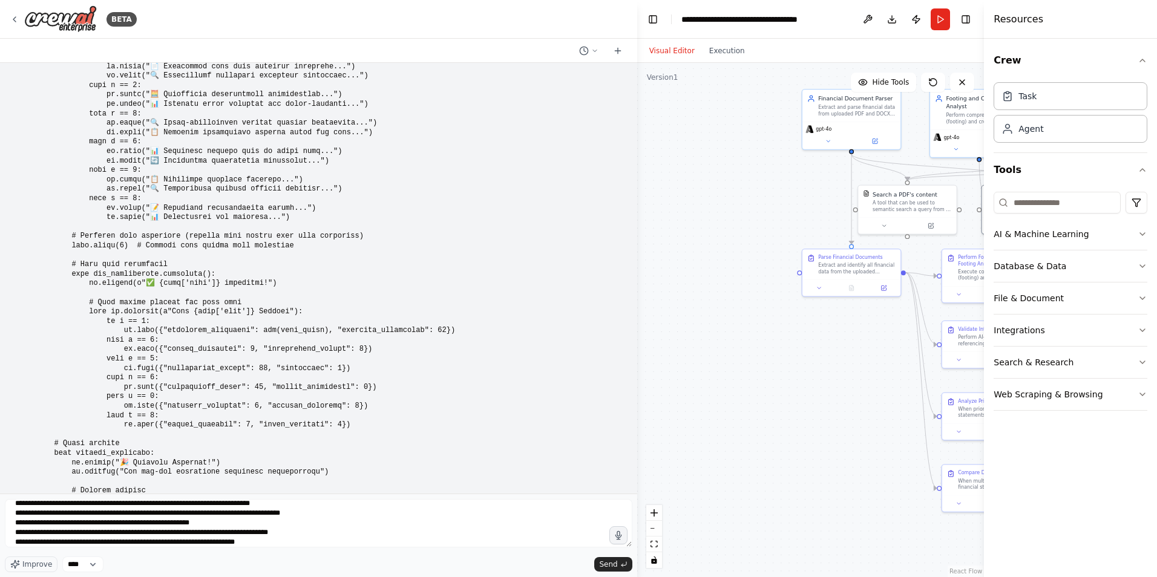
click at [250, 554] on div "**********" at bounding box center [319, 535] width 628 height 73
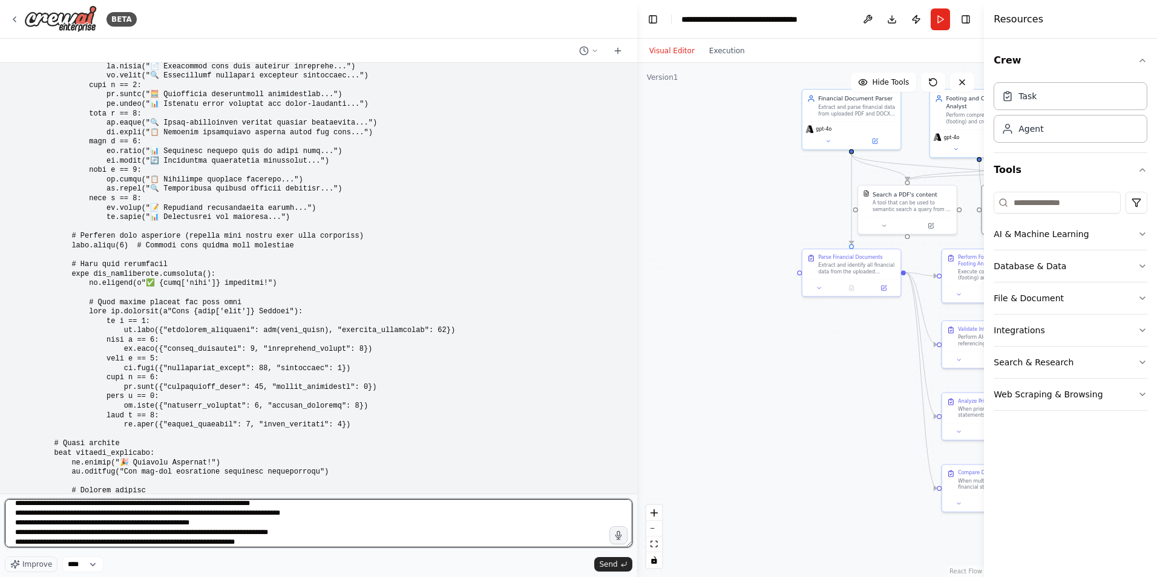
click at [248, 542] on textarea "**********" at bounding box center [319, 523] width 628 height 48
paste textarea "**********"
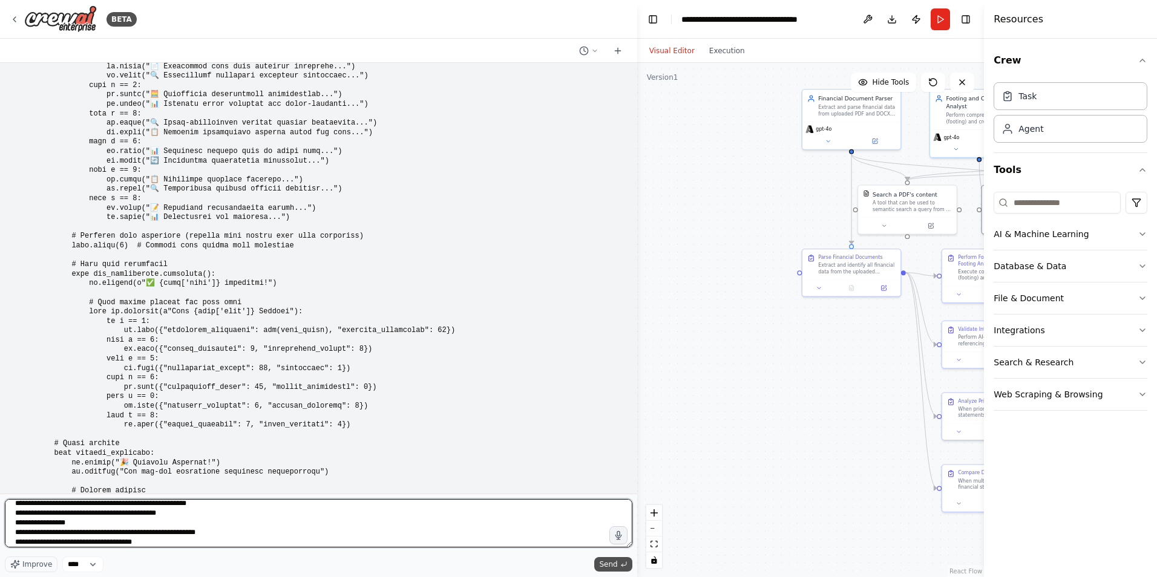
type textarea "**********"
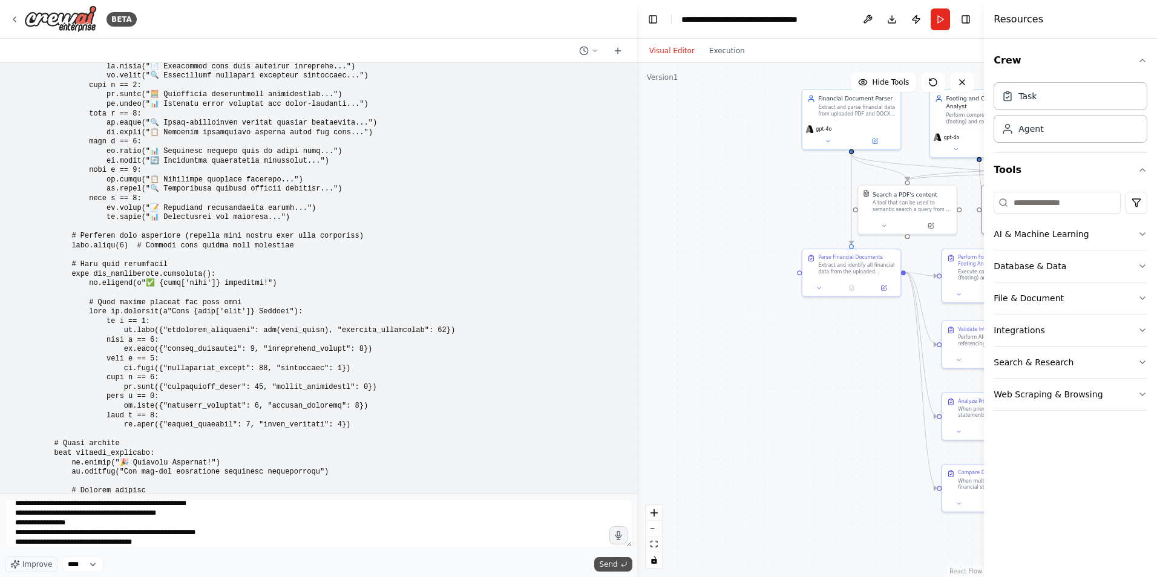
click at [603, 565] on span "Send" at bounding box center [608, 565] width 18 height 10
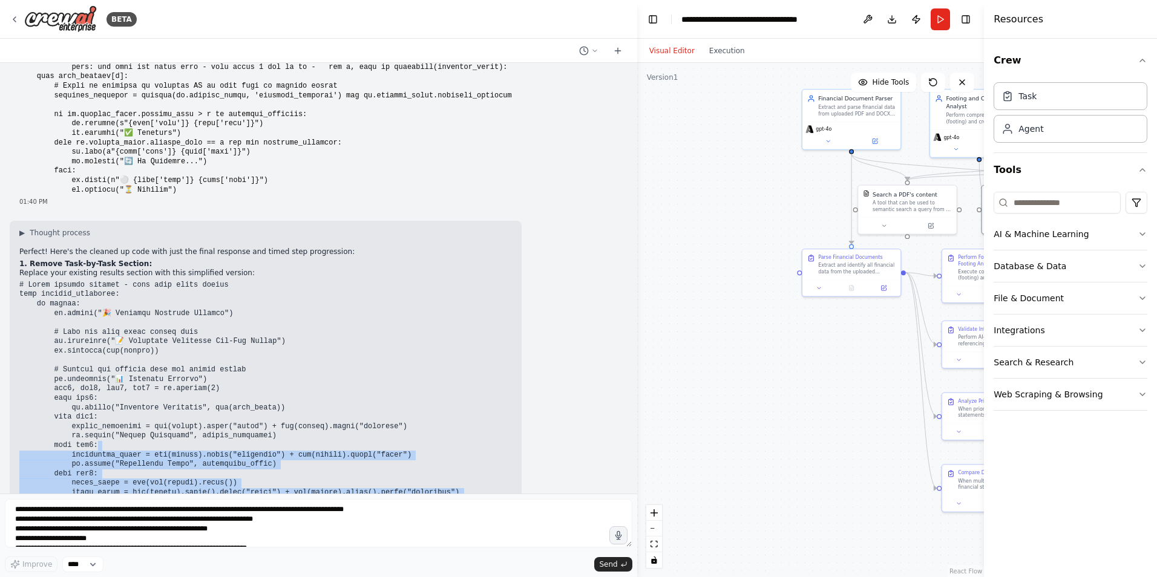
scroll to position [21618, 0]
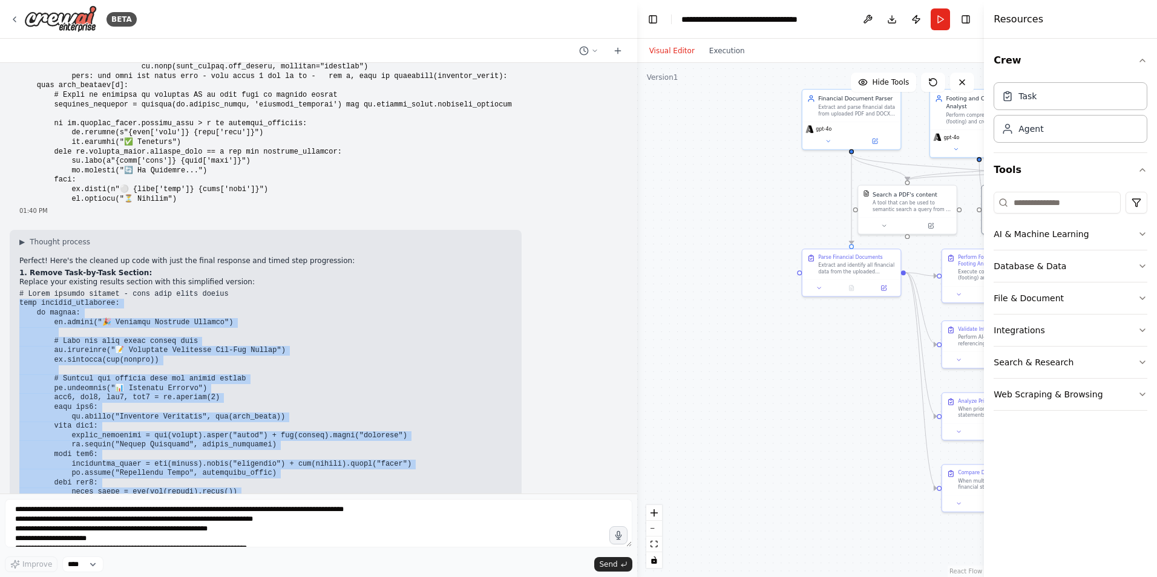
drag, startPoint x: 254, startPoint y: 361, endPoint x: 12, endPoint y: 172, distance: 306.2
copy code "lore ipsumdo_sitametco: ad elitse: do.eiusmo("🎉 Temporin Utlabore Etdolor") # M…"
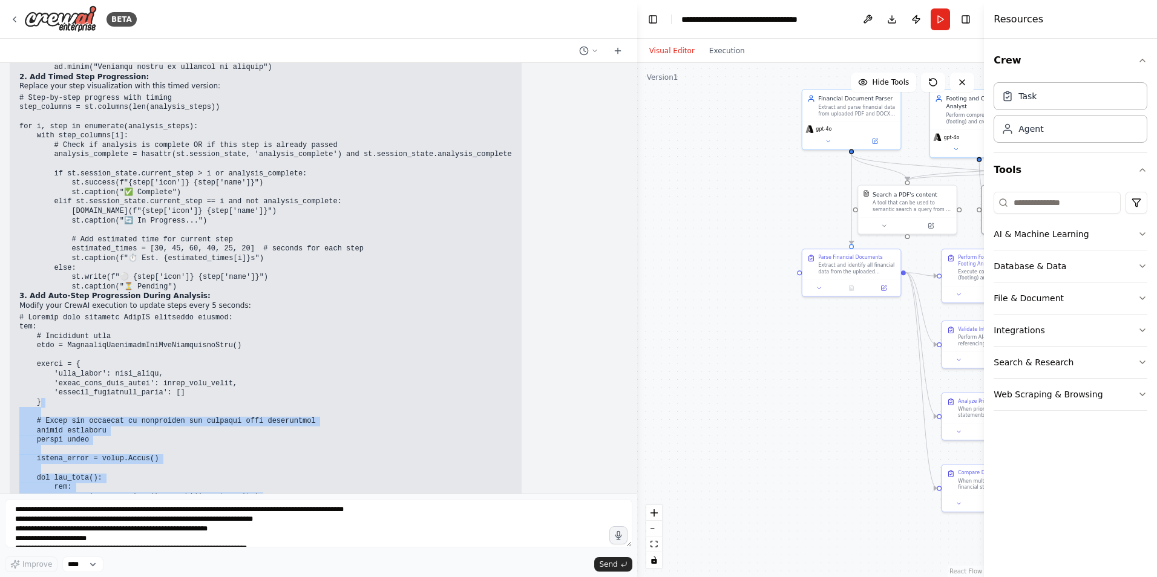
scroll to position [22163, 0]
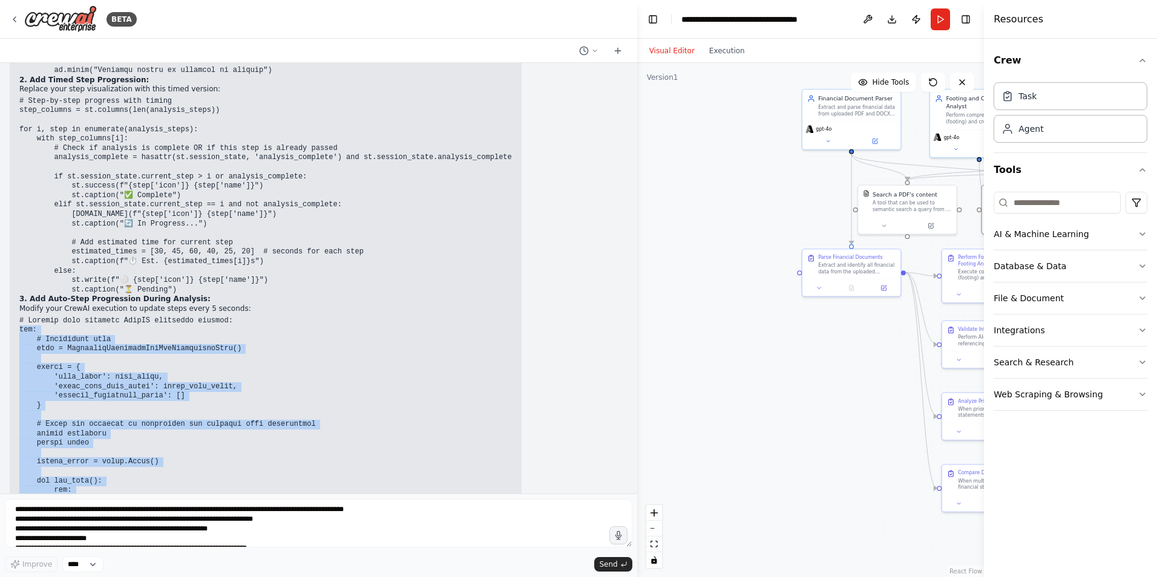
drag, startPoint x: 89, startPoint y: 426, endPoint x: 21, endPoint y: 202, distance: 234.7
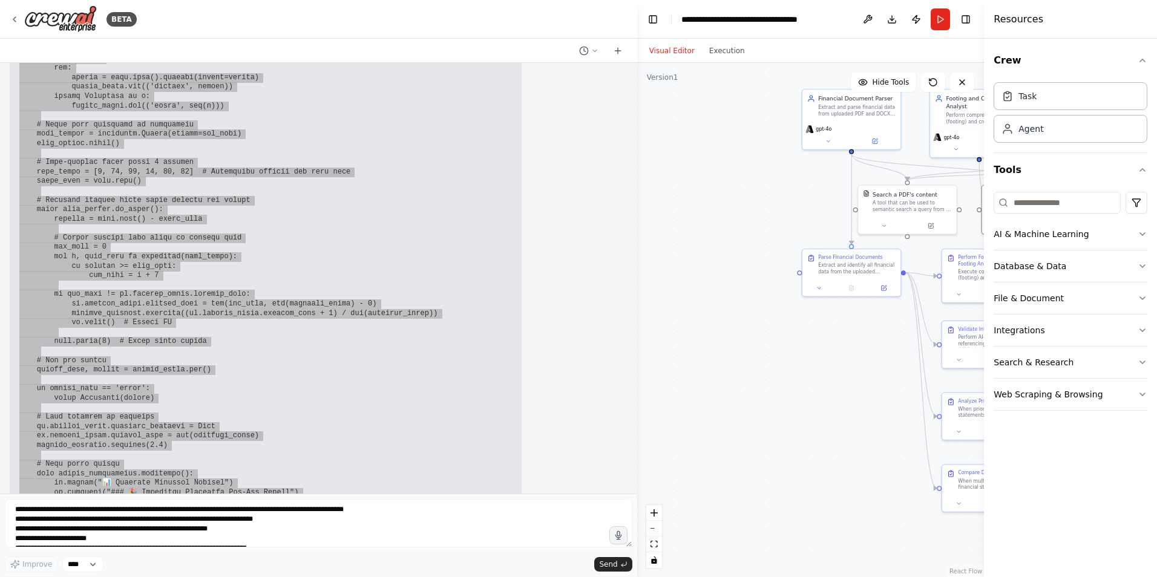
scroll to position [22586, 0]
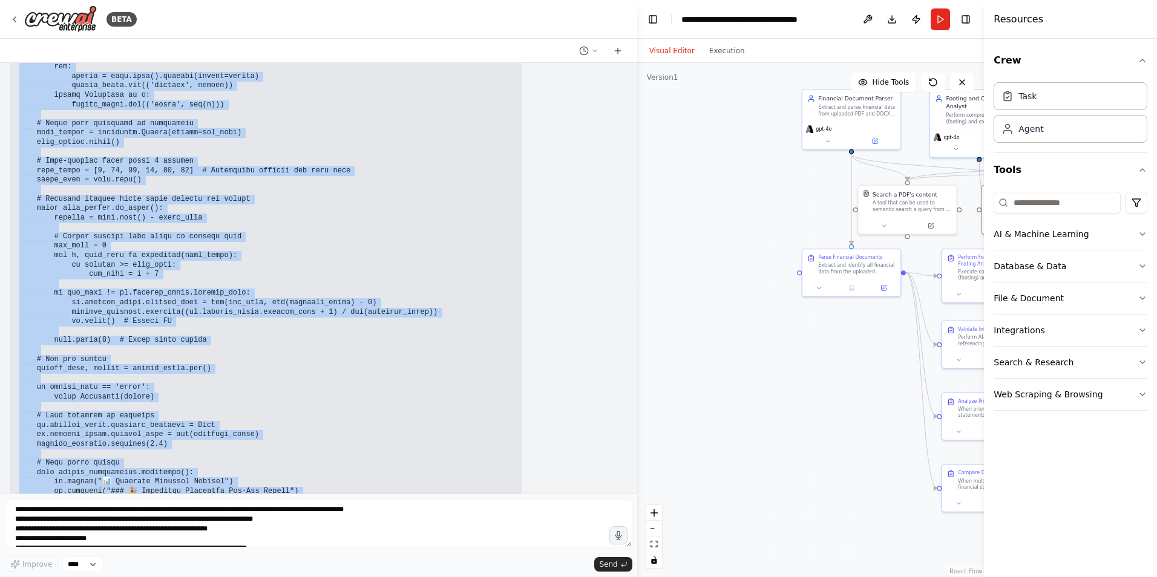
click at [441, 358] on pre at bounding box center [265, 228] width 493 height 670
click at [281, 312] on pre at bounding box center [265, 228] width 493 height 670
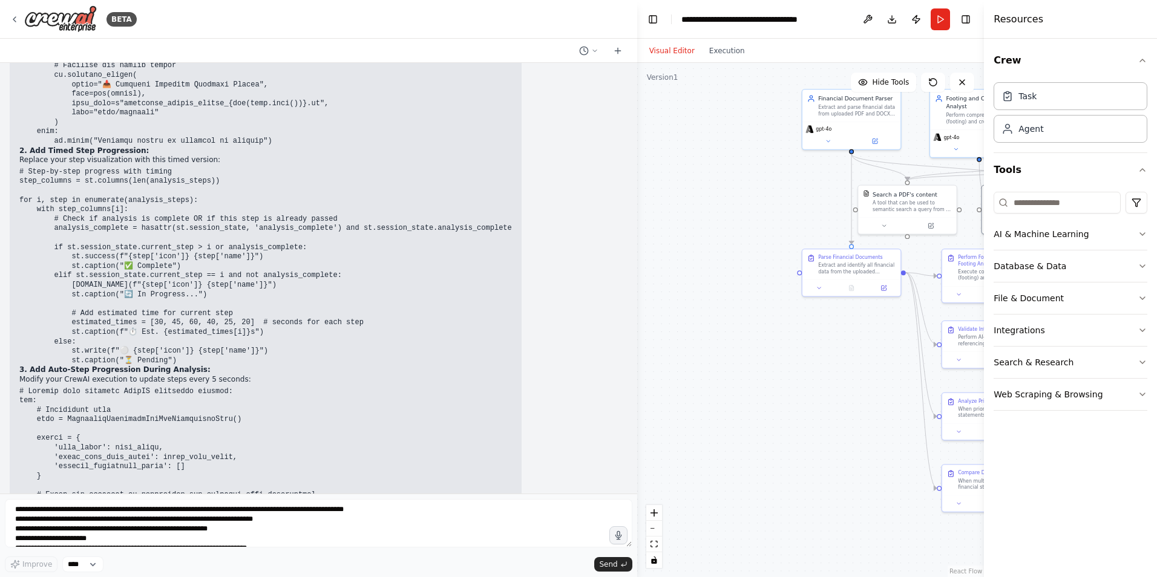
scroll to position [21921, 0]
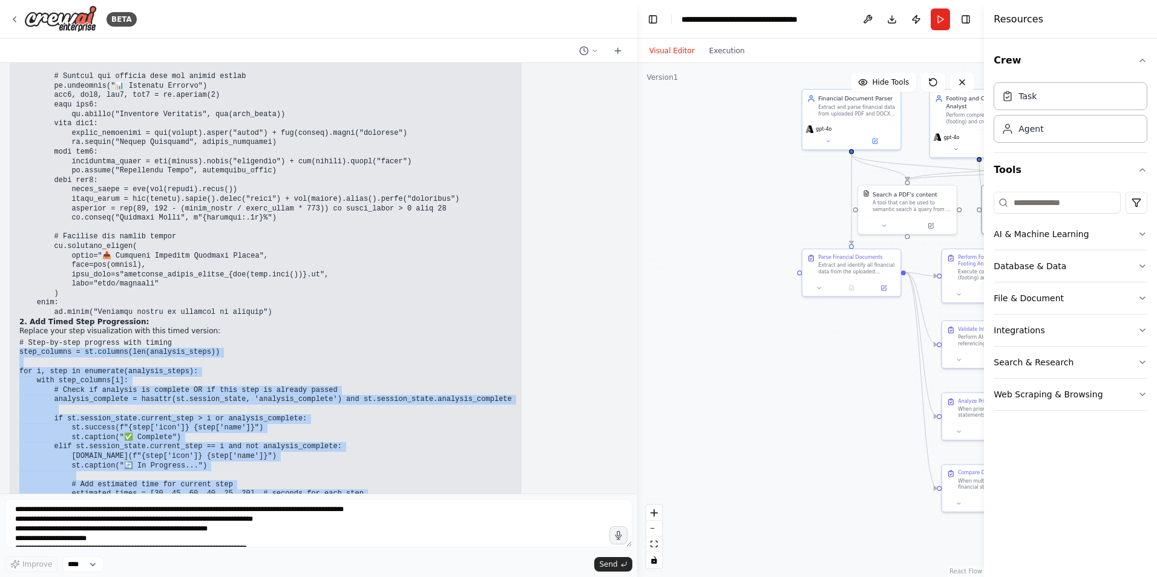
drag, startPoint x: 166, startPoint y: 399, endPoint x: 5, endPoint y: 221, distance: 239.5
click at [19, 339] on pre "# Step-by-step progress with timing step_columns = st.columns(len(analysis_step…" at bounding box center [265, 438] width 493 height 198
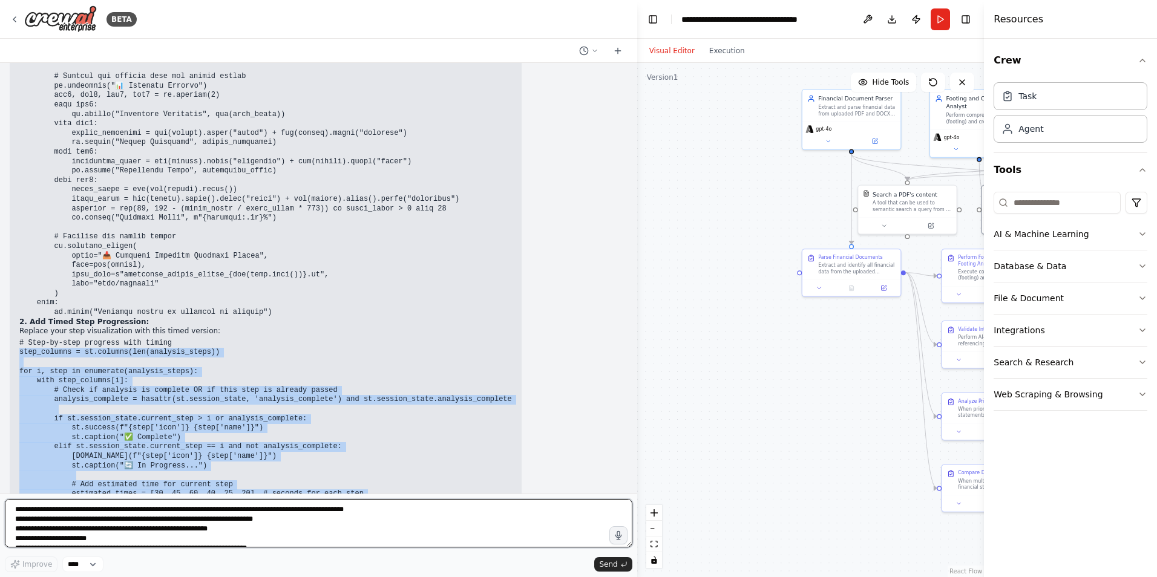
click at [128, 520] on textarea at bounding box center [319, 523] width 628 height 48
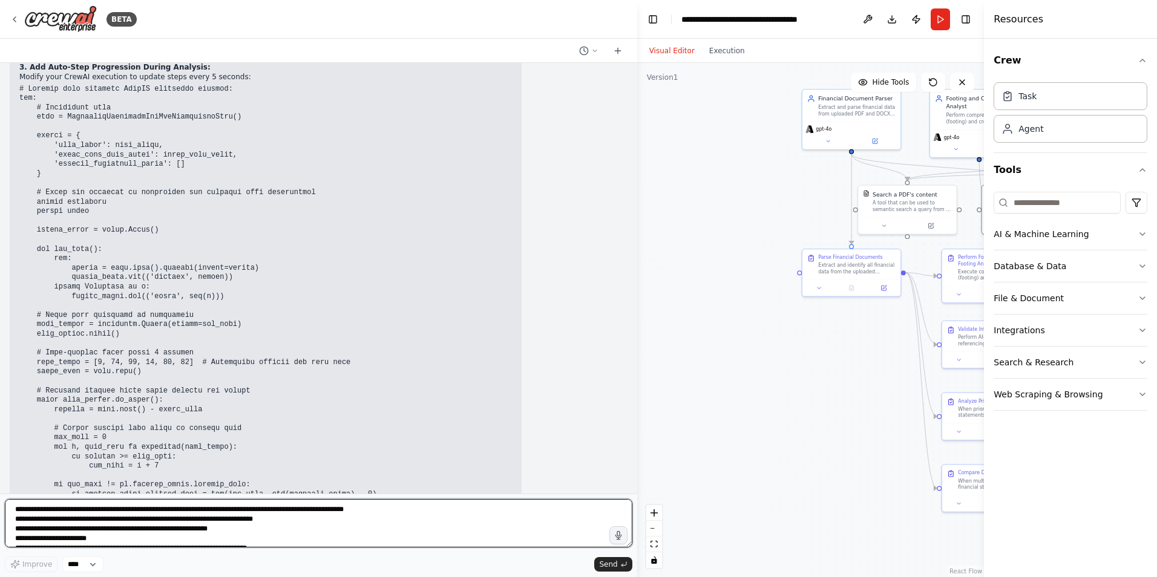
scroll to position [22405, 0]
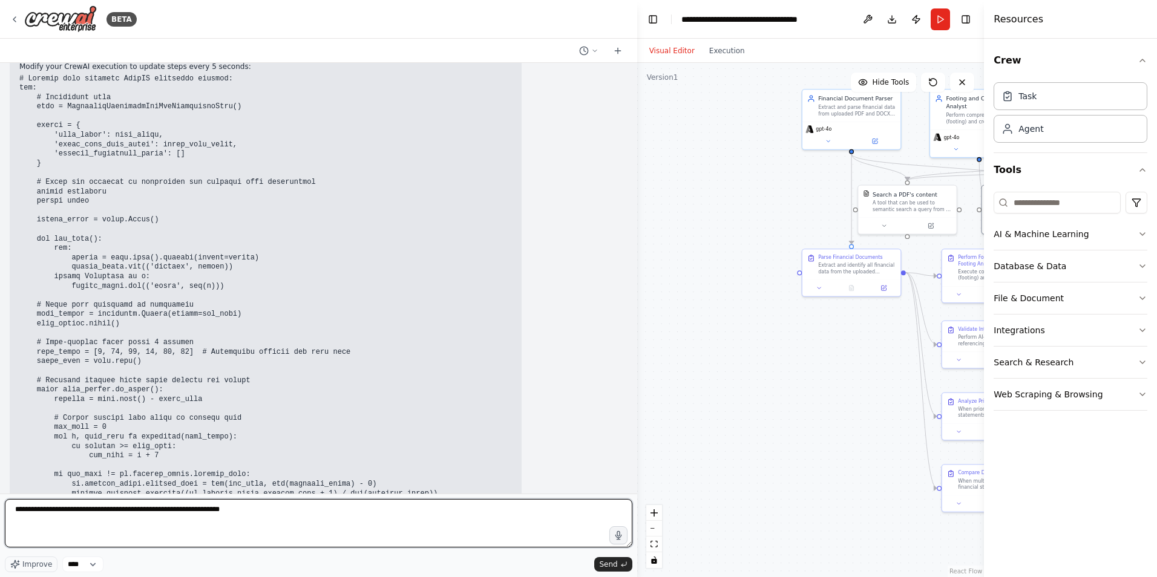
type textarea "**********"
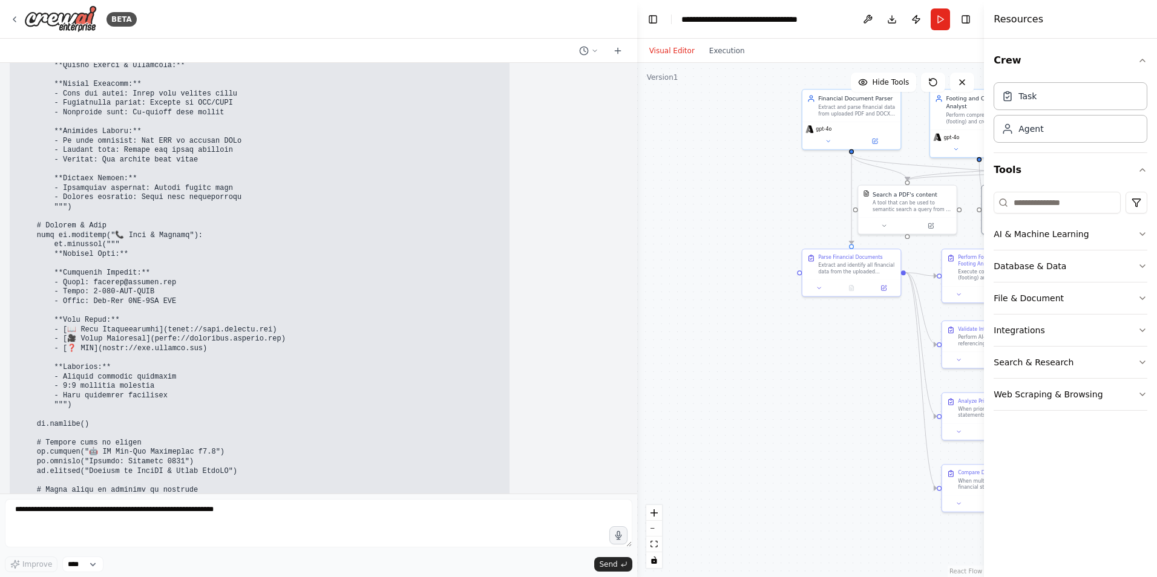
scroll to position [24524, 0]
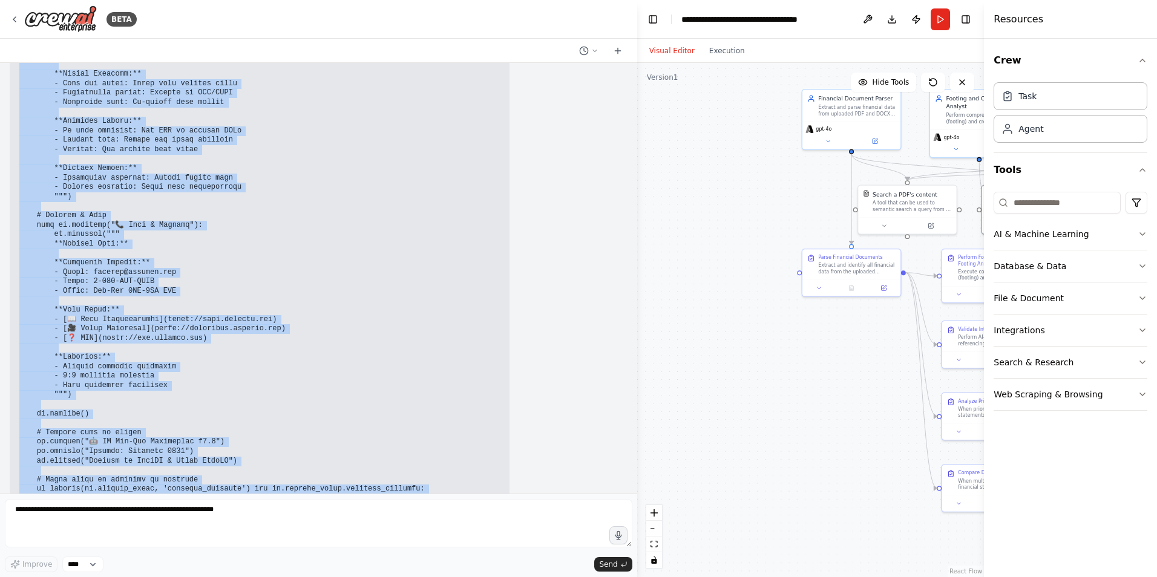
drag, startPoint x: 20, startPoint y: 416, endPoint x: 294, endPoint y: 385, distance: 275.9
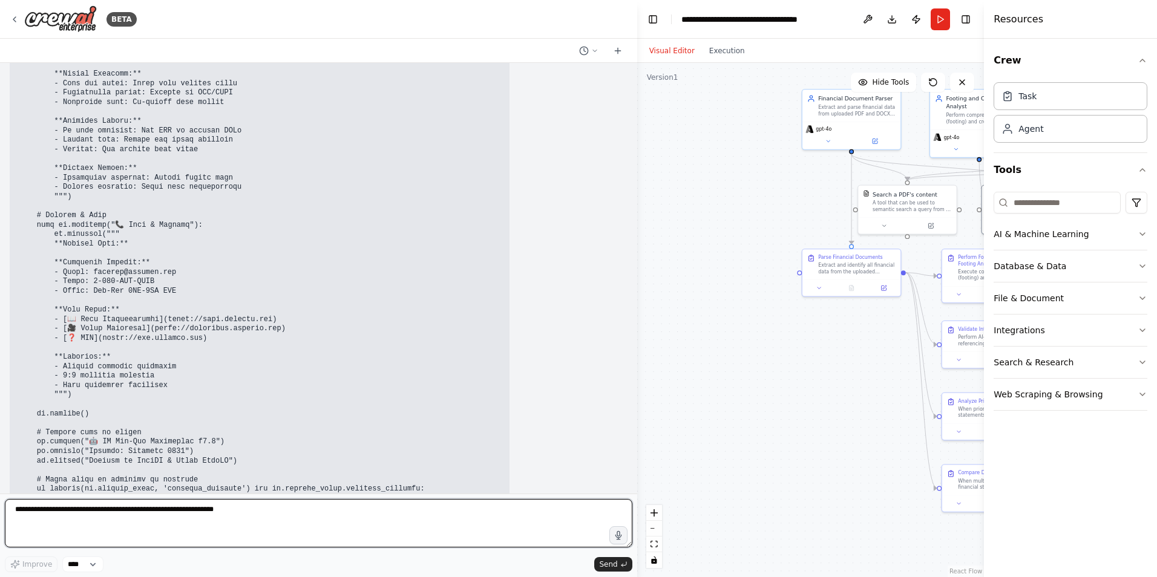
click at [139, 516] on textarea at bounding box center [319, 523] width 628 height 48
paste textarea "**********"
type textarea "**********"
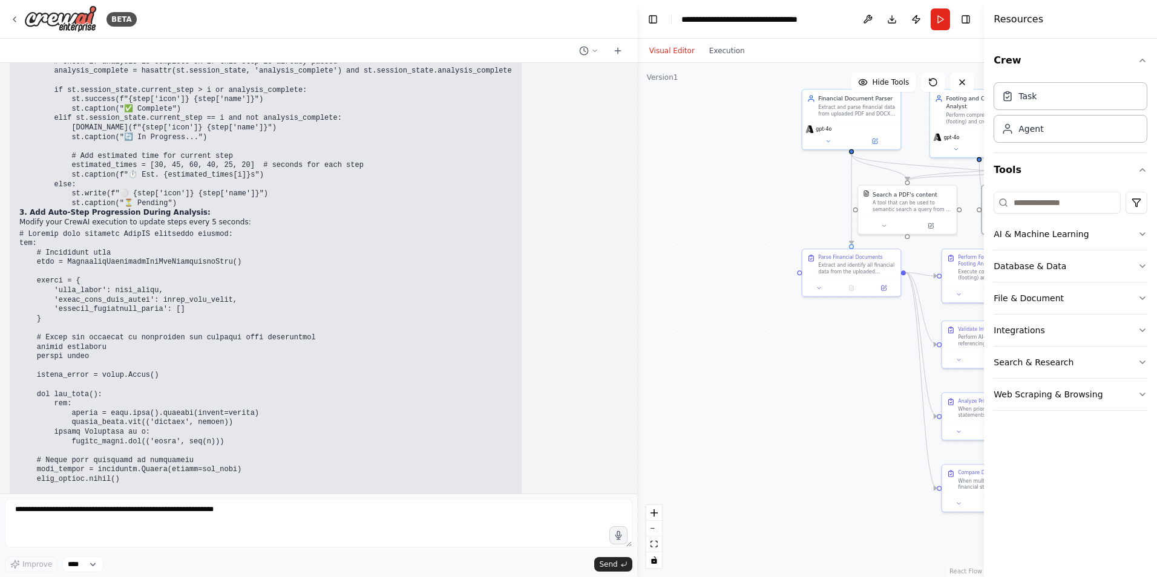
scroll to position [22393, 0]
